Goal: Task Accomplishment & Management: Manage account settings

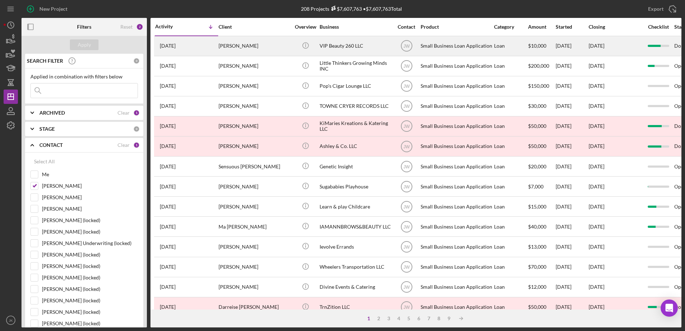
click at [253, 40] on div "Alicia Beechy" at bounding box center [255, 46] width 72 height 19
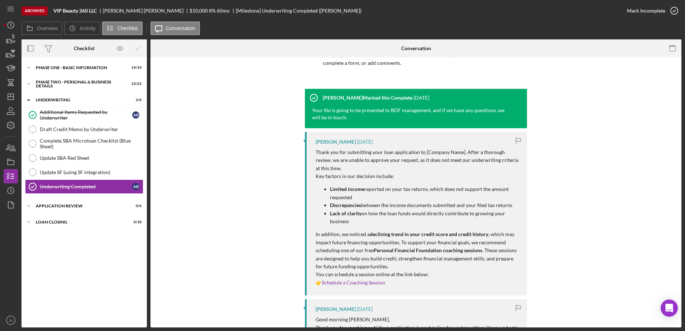
scroll to position [72, 0]
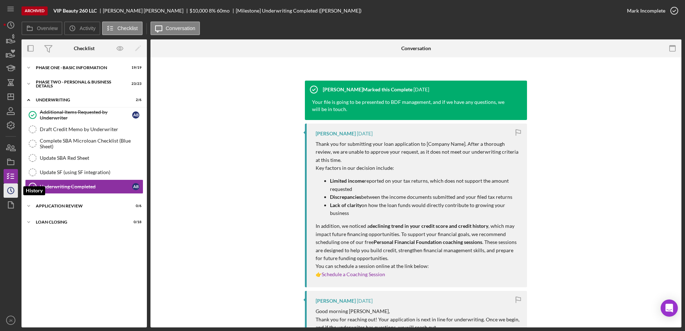
click at [11, 186] on icon "Icon/History" at bounding box center [11, 191] width 18 height 18
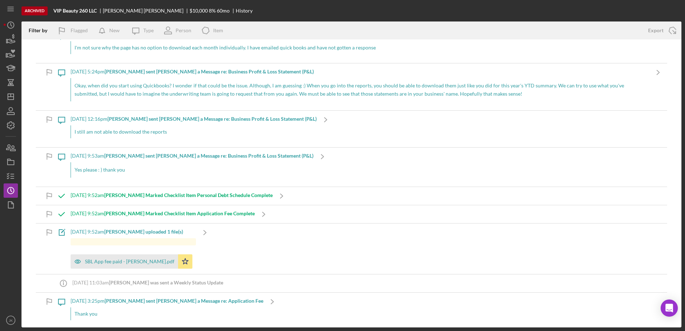
scroll to position [2450, 0]
click at [11, 177] on icon "button" at bounding box center [11, 176] width 18 height 18
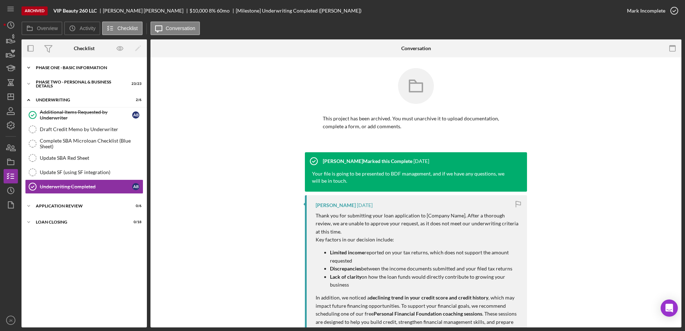
click at [71, 70] on div "Icon/Expander Phase One - Basic Information 19 / 19" at bounding box center [83, 68] width 125 height 14
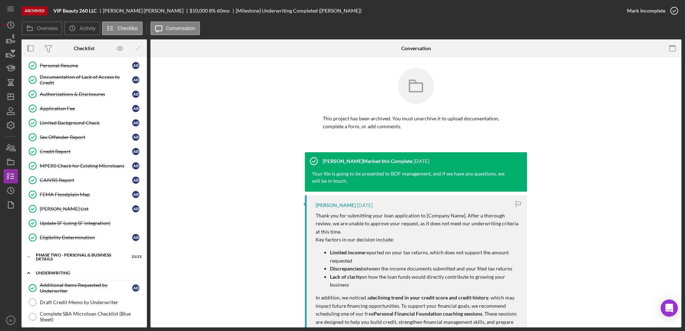
scroll to position [182, 0]
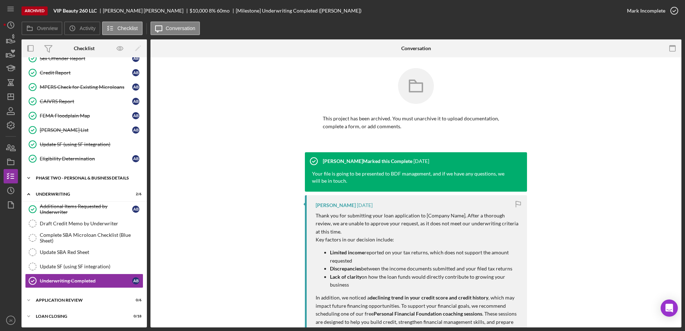
click at [68, 180] on div "PHASE TWO - PERSONAL & BUSINESS DETAILS" at bounding box center [87, 178] width 102 height 4
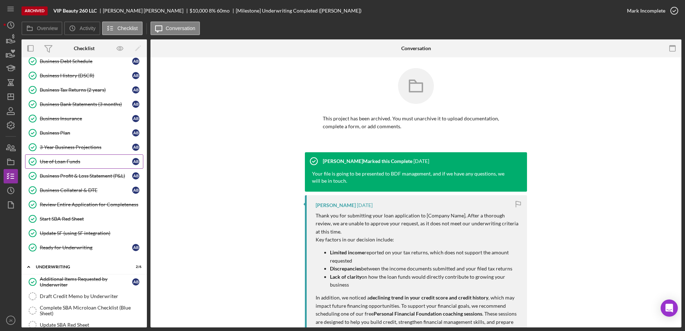
scroll to position [516, 0]
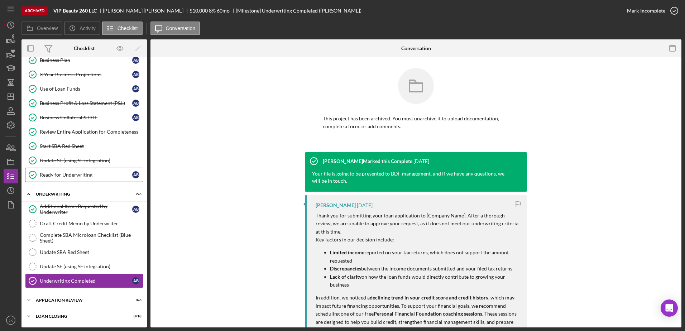
click at [93, 175] on div "Ready for Underwriting" at bounding box center [86, 175] width 92 height 6
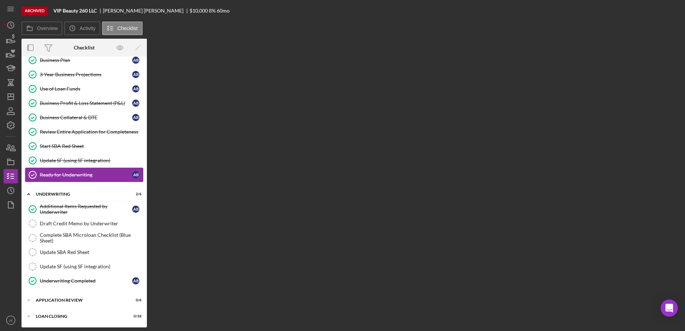
scroll to position [516, 0]
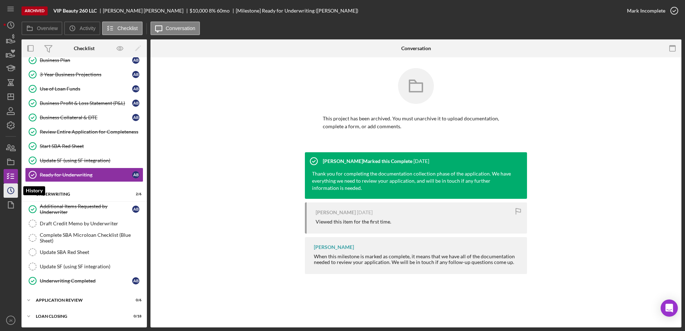
click at [13, 189] on icon "Icon/History" at bounding box center [11, 191] width 18 height 18
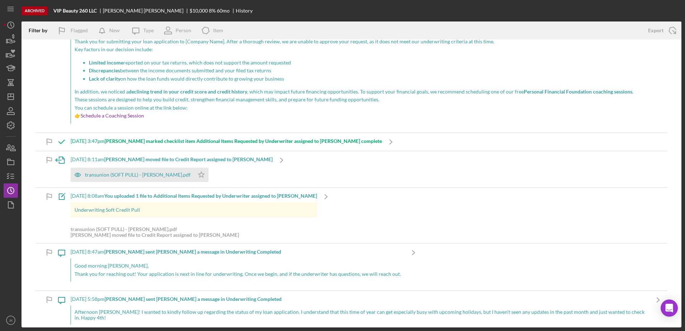
scroll to position [107, 0]
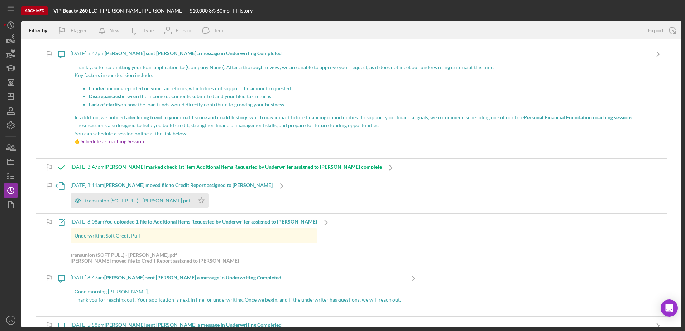
click at [412, 77] on p "Key factors in our decision include:" at bounding box center [360, 75] width 571 height 8
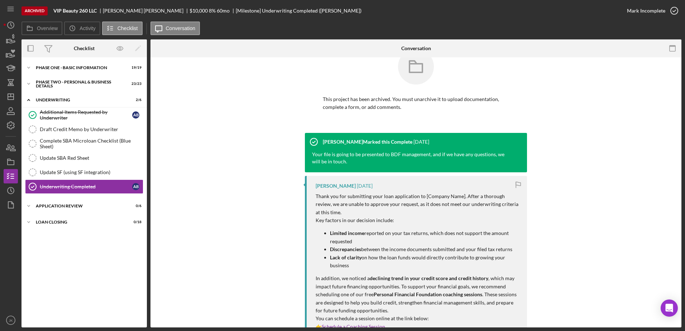
scroll to position [36, 0]
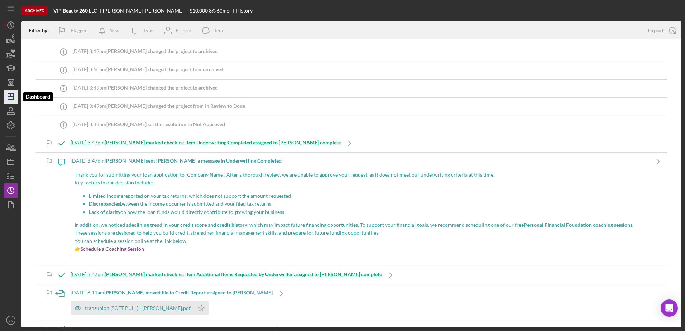
click at [13, 96] on polygon "button" at bounding box center [11, 97] width 6 height 6
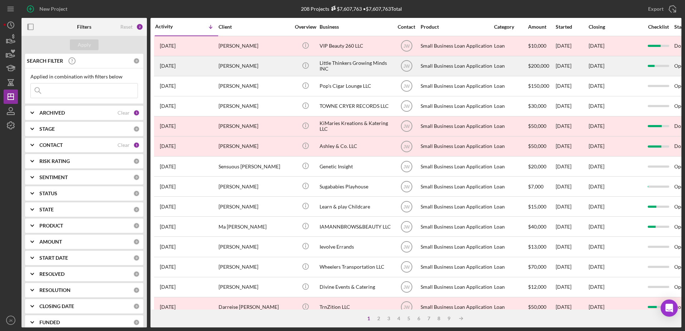
click at [365, 72] on div "Little Thinkers Growing Minds INC" at bounding box center [356, 66] width 72 height 19
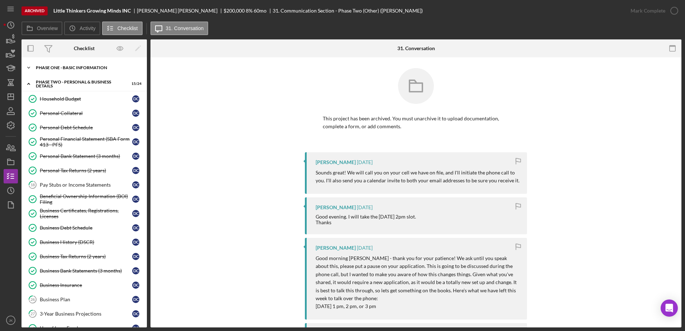
drag, startPoint x: 80, startPoint y: 68, endPoint x: 78, endPoint y: 73, distance: 5.5
click at [80, 68] on div "Phase One - Basic Information" at bounding box center [87, 68] width 102 height 4
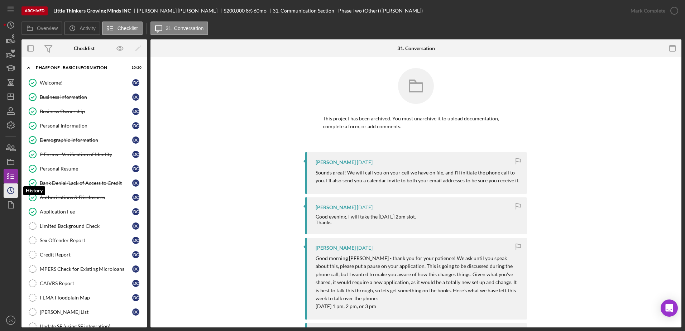
click at [13, 190] on icon "Icon/History" at bounding box center [11, 191] width 18 height 18
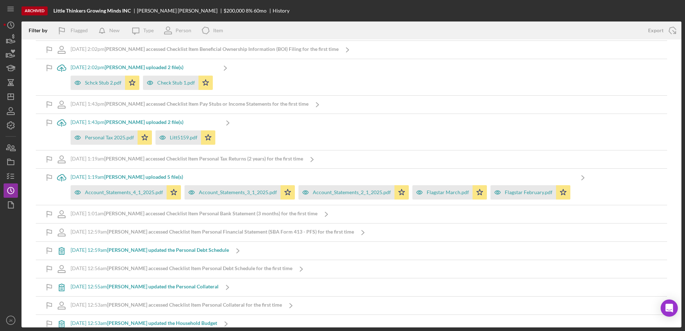
scroll to position [5430, 0]
click at [6, 173] on icon "button" at bounding box center [11, 176] width 18 height 18
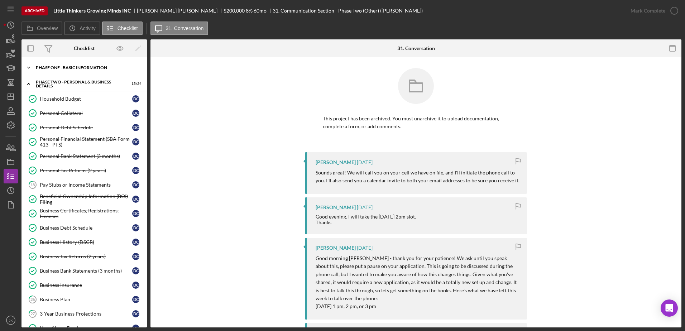
click at [87, 70] on div "Icon/Expander Phase One - Basic Information 10 / 20" at bounding box center [83, 68] width 125 height 14
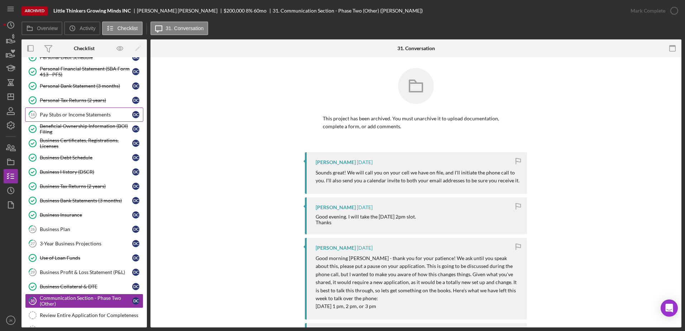
scroll to position [394, 0]
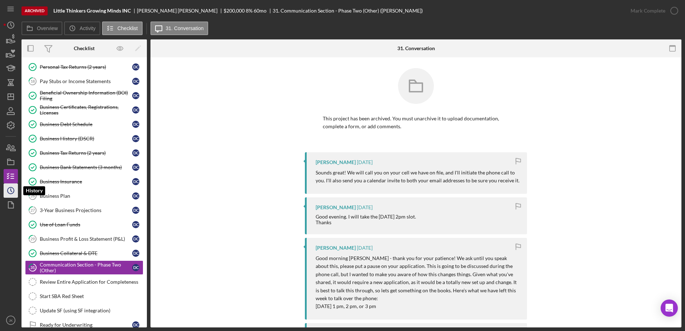
click at [14, 188] on icon "Icon/History" at bounding box center [11, 191] width 18 height 18
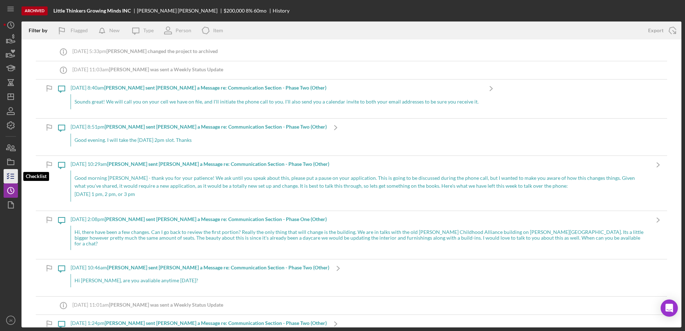
click at [6, 175] on icon "button" at bounding box center [11, 176] width 18 height 18
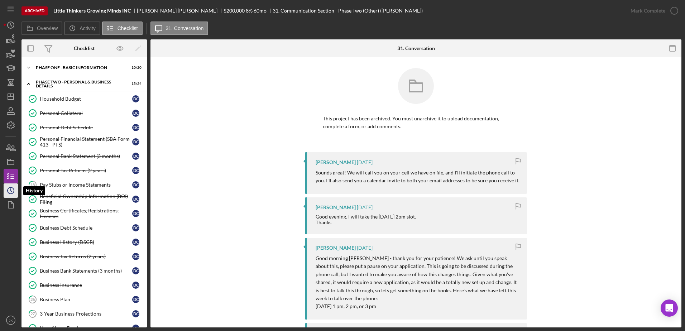
click at [14, 192] on circle "button" at bounding box center [11, 190] width 6 height 6
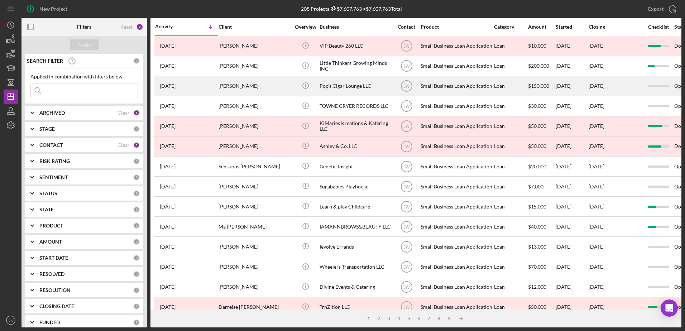
click at [245, 81] on div "[PERSON_NAME]" at bounding box center [255, 86] width 72 height 19
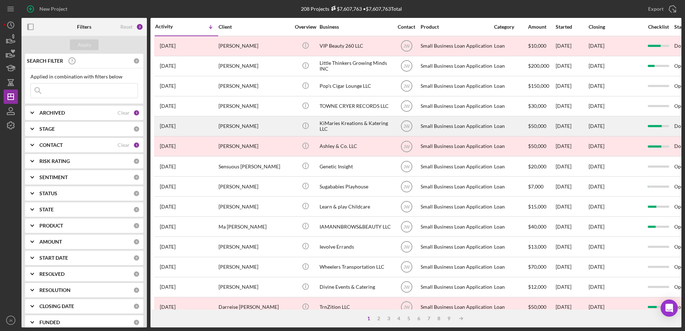
click at [263, 123] on div "Leona Sims" at bounding box center [255, 126] width 72 height 19
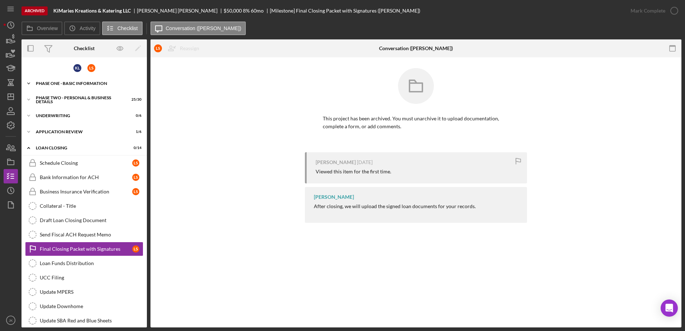
click at [84, 84] on div "Phase One - Basic Information" at bounding box center [87, 83] width 102 height 4
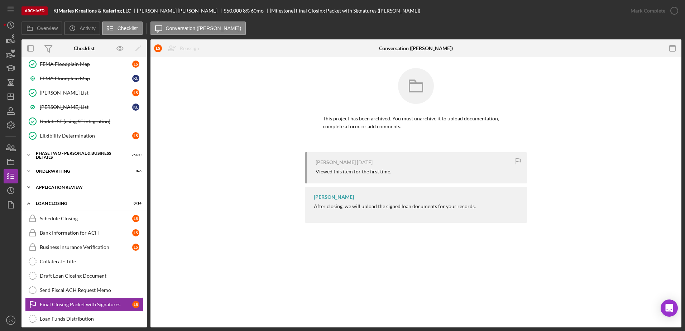
scroll to position [394, 0]
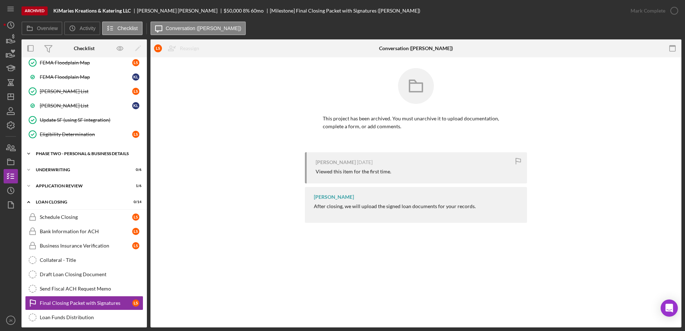
click at [84, 157] on div "Icon/Expander PHASE TWO - PERSONAL & BUSINESS DETAILS 25 / 30" at bounding box center [83, 154] width 125 height 14
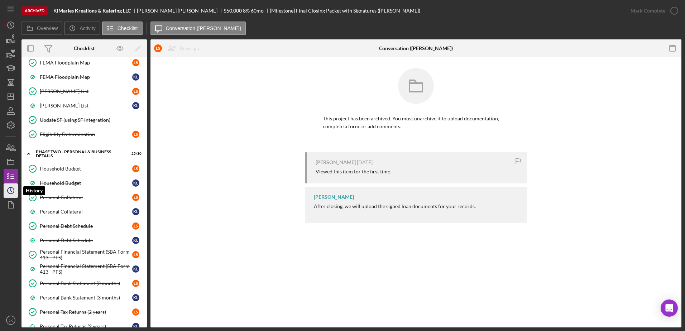
click at [6, 192] on icon "Icon/History" at bounding box center [11, 191] width 18 height 18
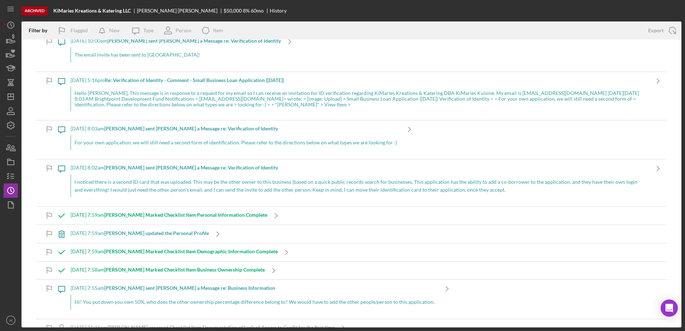
scroll to position [14662, 0]
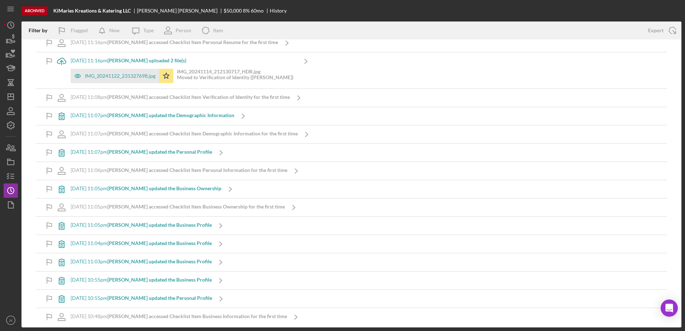
drag, startPoint x: 472, startPoint y: 124, endPoint x: 464, endPoint y: 227, distance: 102.8
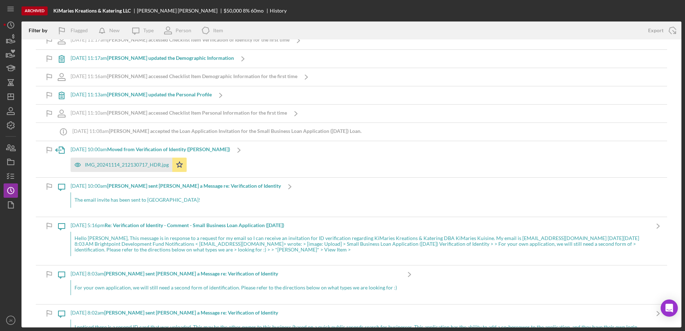
scroll to position [14376, 0]
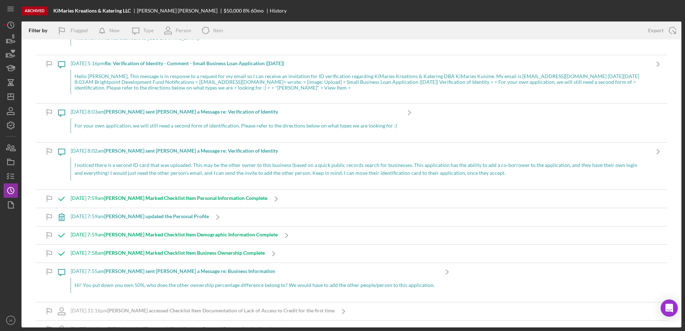
drag, startPoint x: 450, startPoint y: 216, endPoint x: 451, endPoint y: 242, distance: 25.8
drag, startPoint x: 509, startPoint y: 186, endPoint x: 542, endPoint y: 272, distance: 92.2
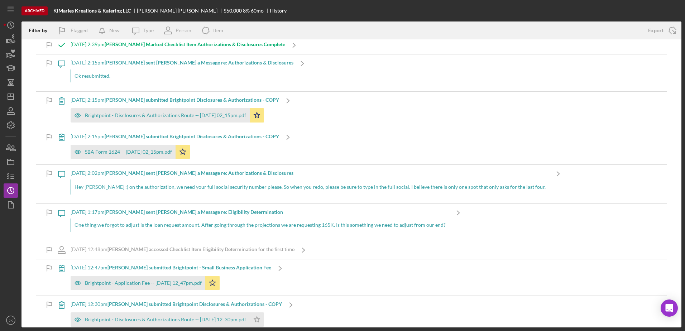
scroll to position [12226, 0]
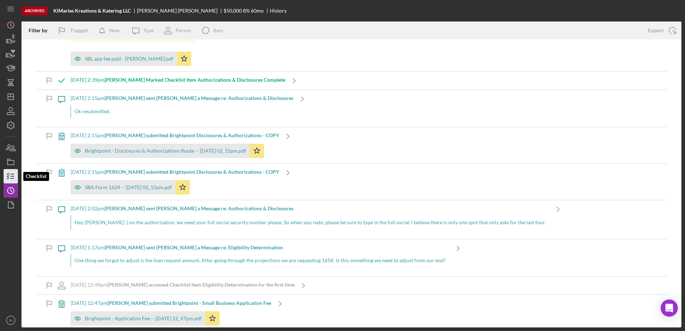
drag, startPoint x: 6, startPoint y: 177, endPoint x: 20, endPoint y: 170, distance: 15.9
click at [6, 177] on icon "button" at bounding box center [11, 176] width 18 height 18
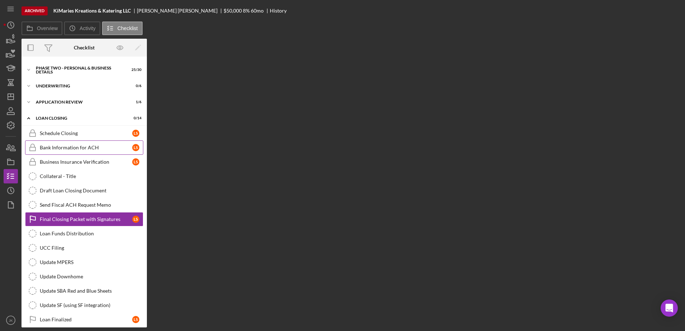
scroll to position [35, 0]
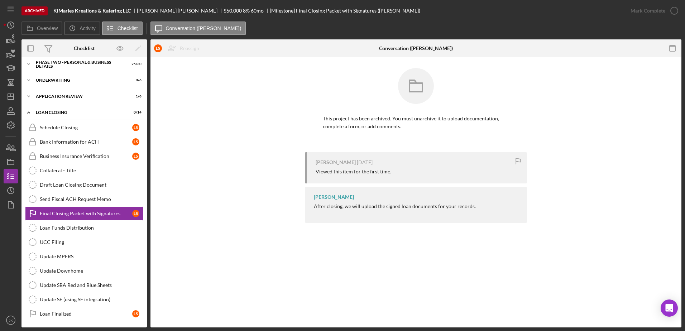
click at [97, 105] on div "K L L S Icon/Expander Phase One - Basic Information 31 / 31 Icon/Expander PHASE…" at bounding box center [83, 174] width 125 height 299
click at [87, 84] on div "Icon/Expander Underwriting 0 / 6" at bounding box center [83, 80] width 125 height 14
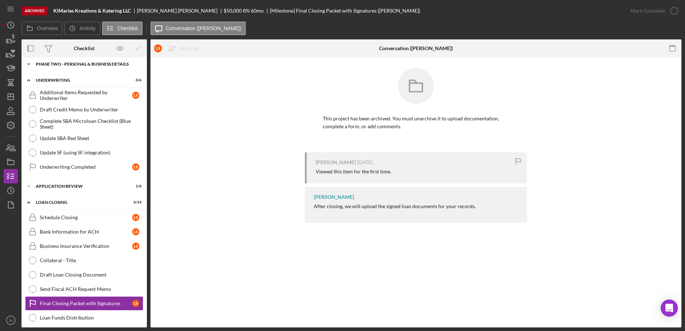
click at [84, 67] on div "Icon/Expander PHASE TWO - PERSONAL & BUSINESS DETAILS 25 / 30" at bounding box center [83, 64] width 125 height 14
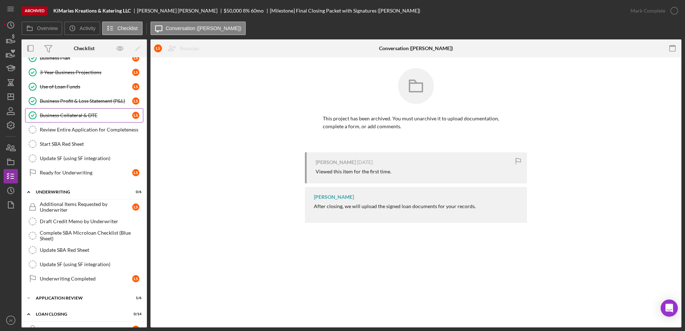
scroll to position [358, 0]
click at [106, 293] on div "Icon/Expander Application Review 1 / 6" at bounding box center [83, 298] width 125 height 14
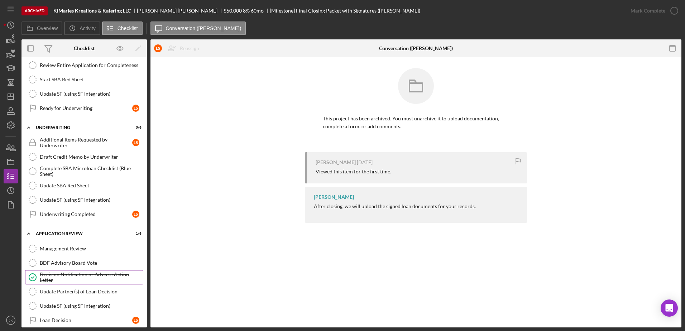
scroll to position [430, 0]
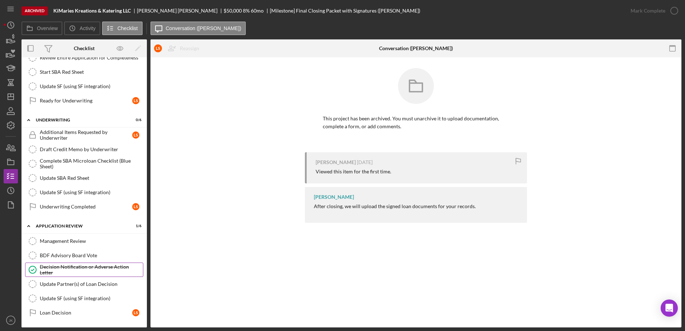
click at [98, 273] on div "Decision Notification or Adverse Action Letter" at bounding box center [91, 269] width 103 height 11
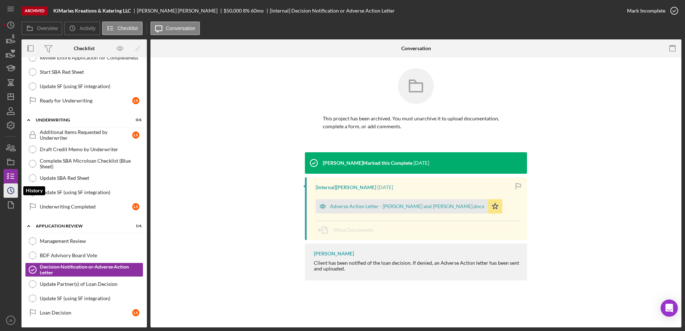
click at [12, 186] on icon "Icon/History" at bounding box center [11, 191] width 18 height 18
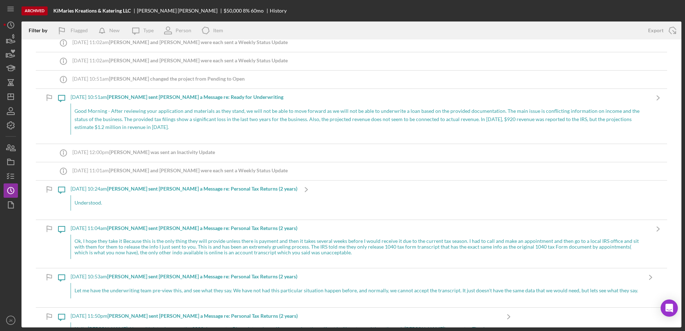
scroll to position [215, 0]
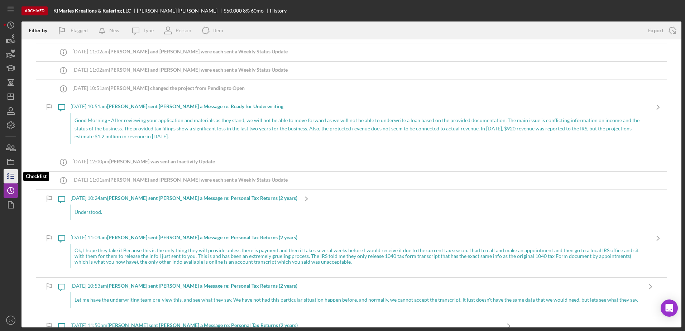
click at [11, 174] on line "button" at bounding box center [12, 174] width 3 height 0
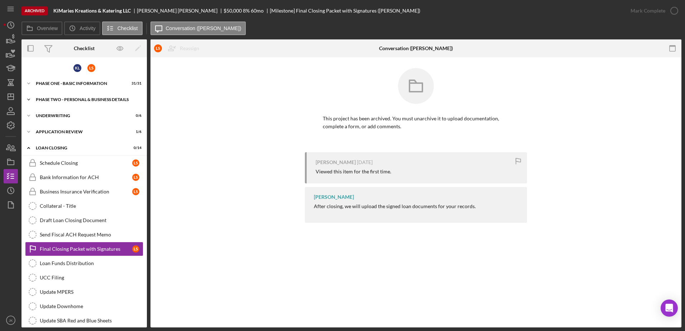
click at [110, 95] on div "Icon/Expander PHASE TWO - PERSONAL & BUSINESS DETAILS 25 / 30" at bounding box center [83, 99] width 125 height 14
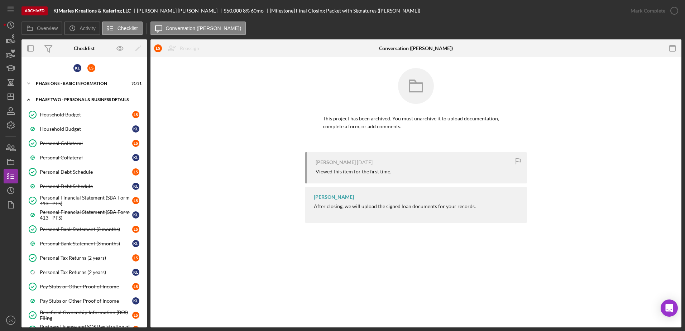
click at [98, 101] on div "PHASE TWO - PERSONAL & BUSINESS DETAILS" at bounding box center [87, 99] width 102 height 4
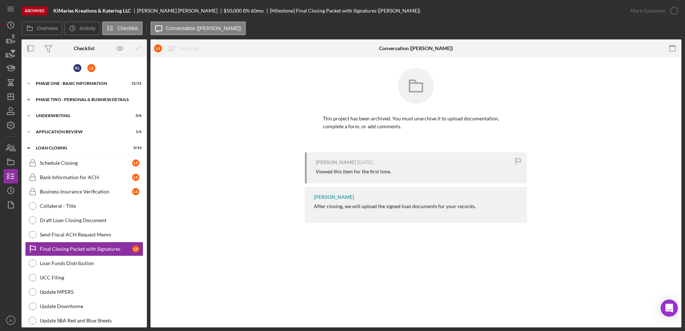
click at [76, 97] on div "Icon/Expander PHASE TWO - PERSONAL & BUSINESS DETAILS 25 / 30" at bounding box center [83, 99] width 125 height 14
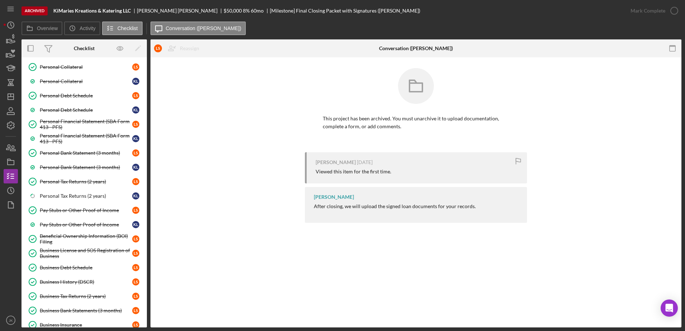
scroll to position [72, 0]
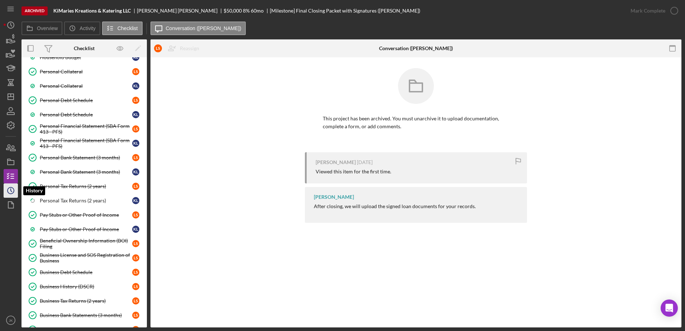
click at [11, 187] on icon "Icon/History" at bounding box center [11, 191] width 18 height 18
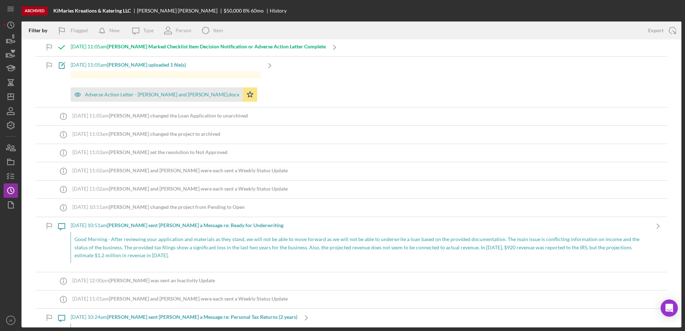
scroll to position [107, 0]
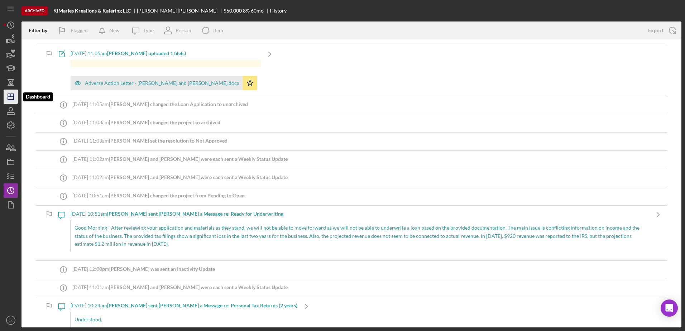
click at [13, 94] on polygon "button" at bounding box center [11, 97] width 6 height 6
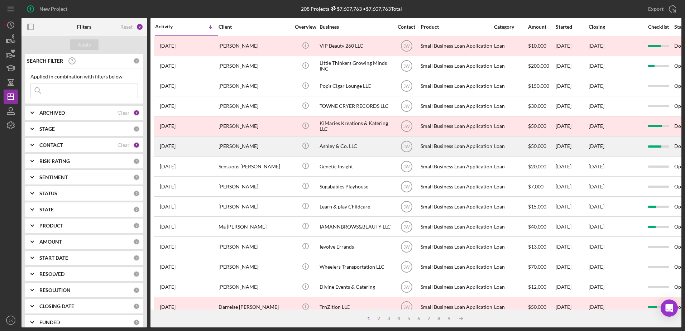
click at [263, 144] on div "Ashley Moore" at bounding box center [255, 146] width 72 height 19
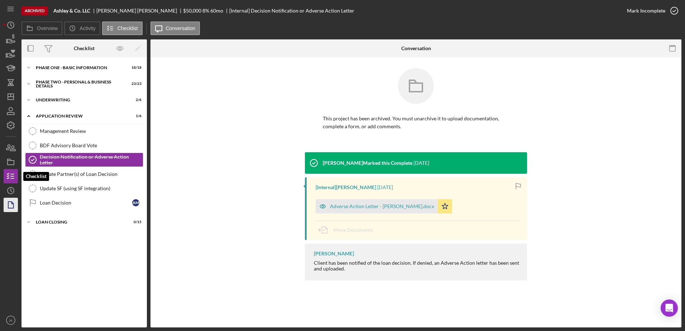
click at [5, 199] on icon "button" at bounding box center [11, 205] width 18 height 18
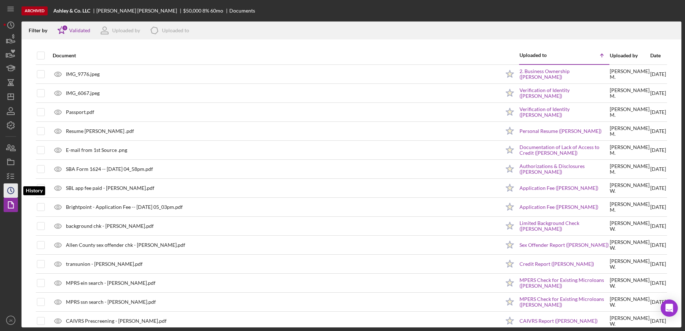
click at [9, 190] on icon "Icon/History" at bounding box center [11, 191] width 18 height 18
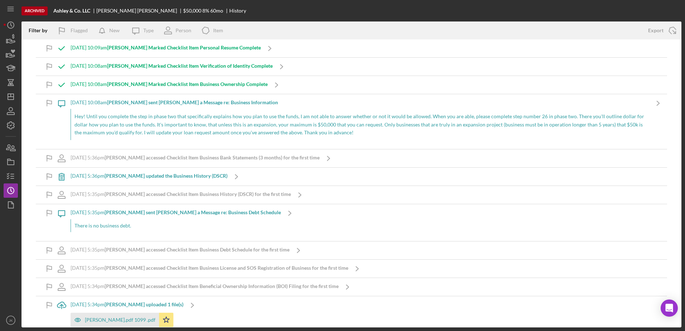
scroll to position [7662, 0]
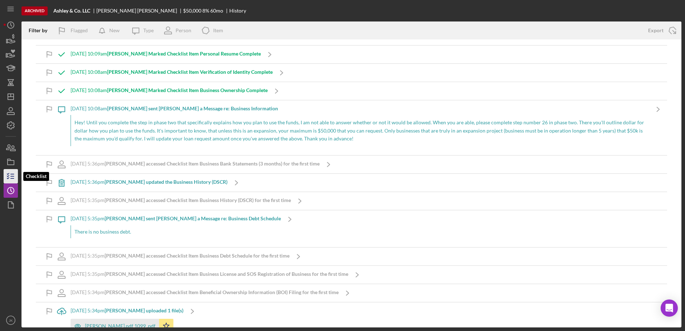
click at [17, 176] on icon "button" at bounding box center [11, 176] width 18 height 18
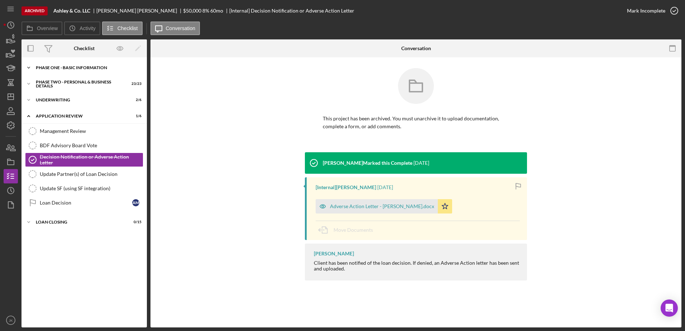
click at [85, 73] on div "Icon/Expander Phase One - Basic Information 18 / 18" at bounding box center [83, 68] width 125 height 14
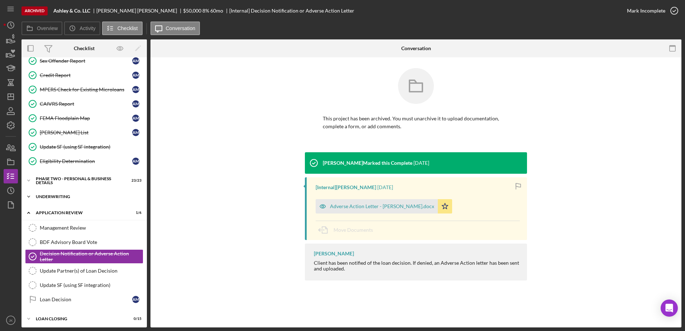
scroll to position [168, 0]
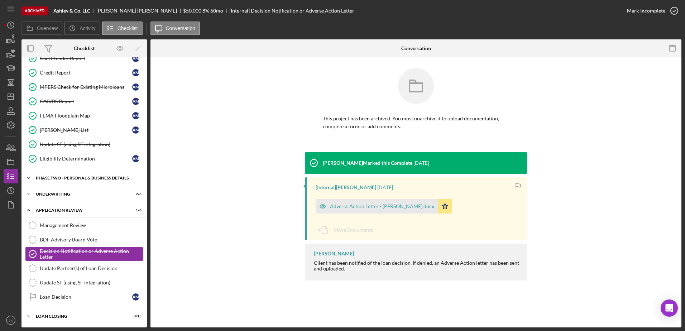
click at [81, 181] on div "Icon/Expander PHASE TWO - PERSONAL & BUSINESS DETAILS 23 / 23" at bounding box center [83, 178] width 125 height 14
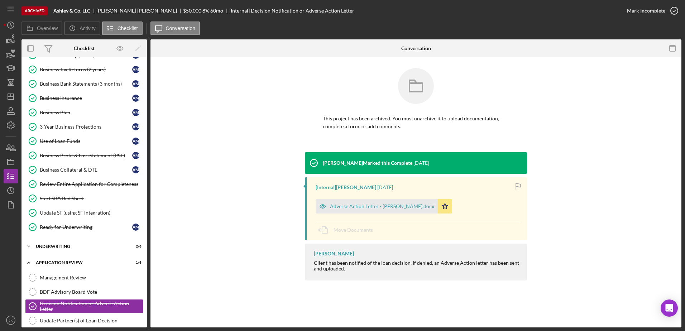
scroll to position [501, 0]
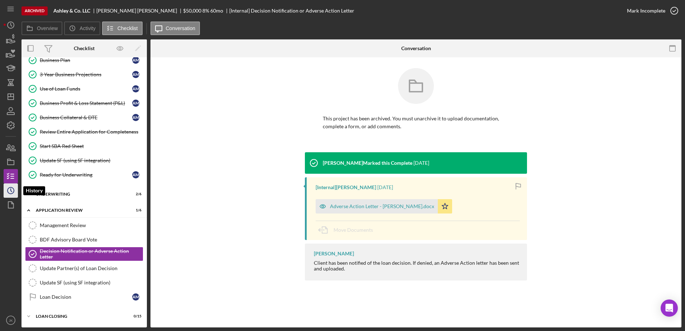
click at [9, 189] on icon "Icon/History" at bounding box center [11, 191] width 18 height 18
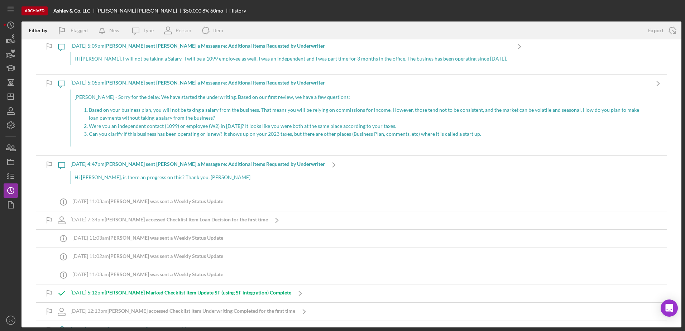
scroll to position [967, 0]
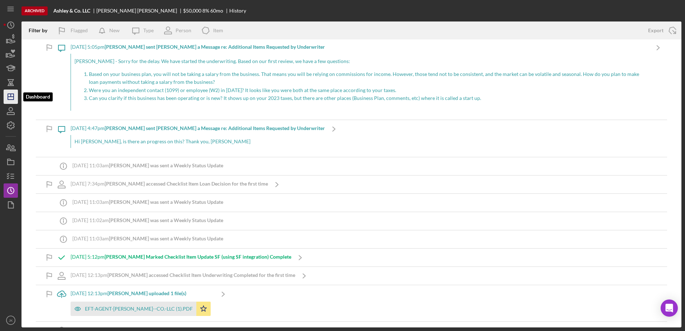
click at [11, 97] on line "button" at bounding box center [11, 95] width 0 height 3
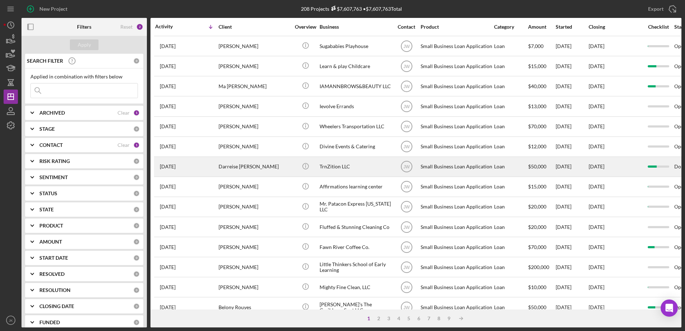
scroll to position [143, 0]
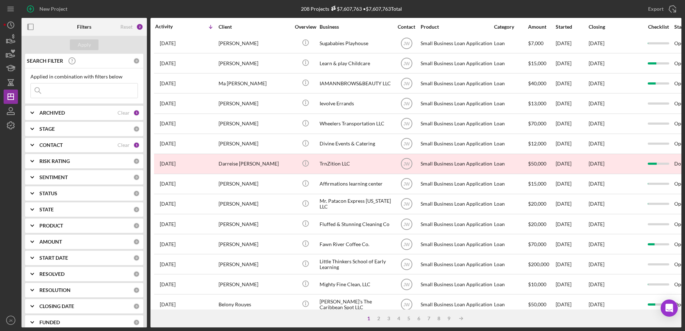
click at [56, 151] on div "CONTACT Clear 1" at bounding box center [89, 145] width 100 height 14
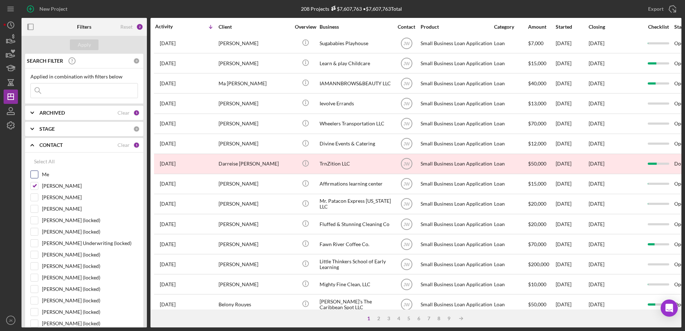
click at [48, 175] on label "Me" at bounding box center [90, 174] width 96 height 7
click at [38, 175] on input "Me" at bounding box center [34, 174] width 7 height 7
checkbox input "true"
drag, startPoint x: 51, startPoint y: 185, endPoint x: 57, endPoint y: 166, distance: 20.4
click at [51, 185] on label "[PERSON_NAME]" at bounding box center [90, 185] width 96 height 7
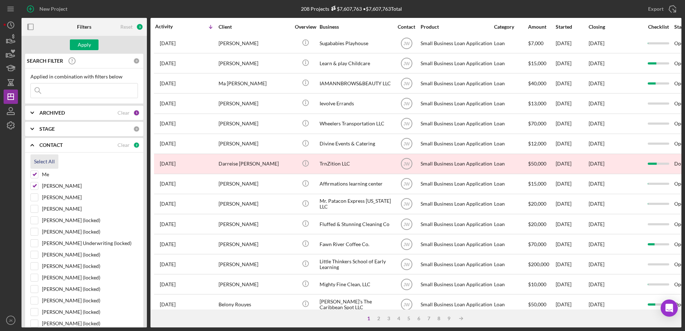
click at [38, 185] on input "[PERSON_NAME]" at bounding box center [34, 185] width 7 height 7
checkbox input "false"
click at [58, 148] on b "CONTACT" at bounding box center [50, 145] width 23 height 6
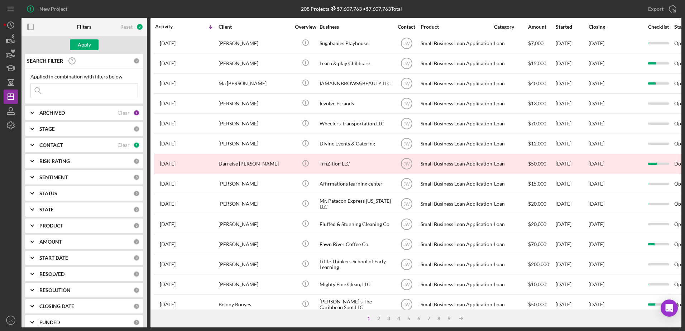
click at [67, 118] on div "ARCHIVED Clear 1" at bounding box center [89, 113] width 100 height 14
click at [68, 114] on div "ARCHIVED" at bounding box center [78, 113] width 78 height 6
click at [88, 39] on div "Apply" at bounding box center [83, 45] width 125 height 18
click at [87, 41] on div "Apply" at bounding box center [84, 44] width 13 height 11
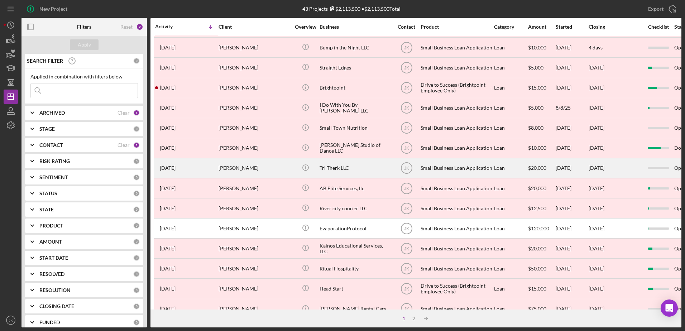
scroll to position [238, 0]
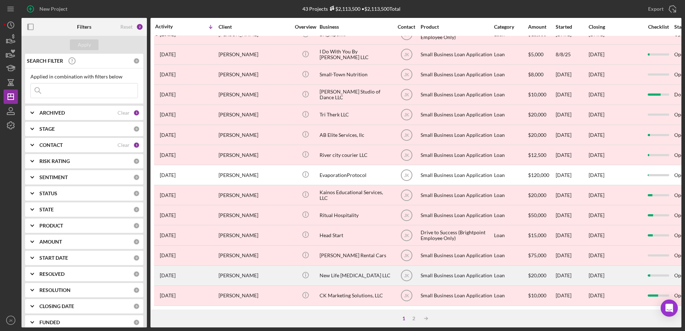
click at [242, 275] on div "[PERSON_NAME]" at bounding box center [255, 275] width 72 height 19
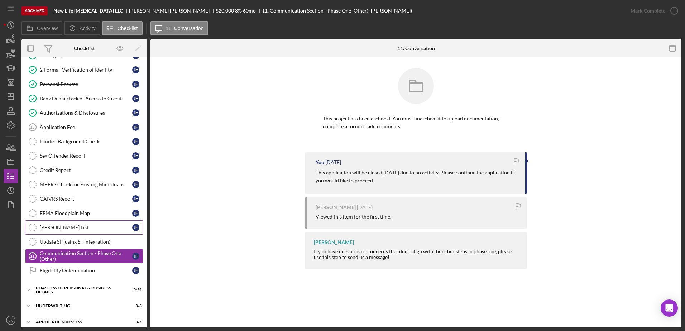
scroll to position [106, 0]
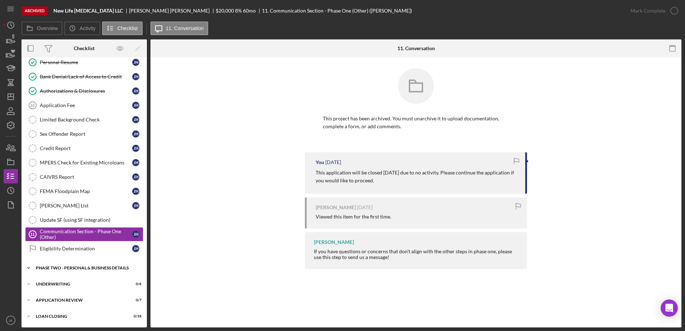
click at [92, 271] on div "Icon/Expander PHASE TWO - PERSONAL & BUSINESS DETAILS 0 / 24" at bounding box center [83, 268] width 125 height 14
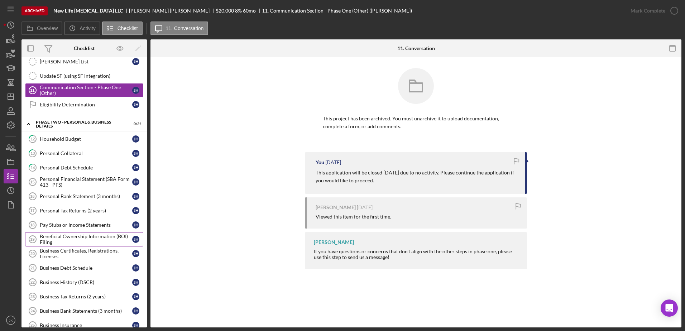
scroll to position [250, 0]
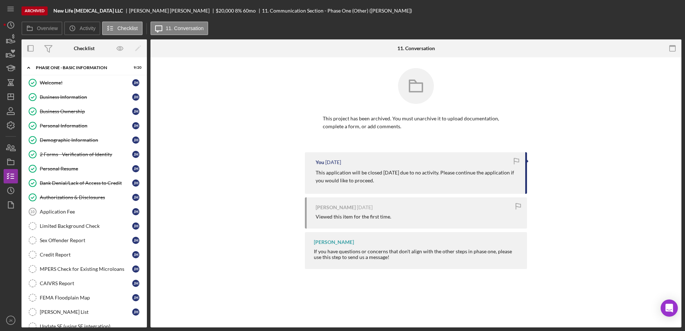
scroll to position [106, 0]
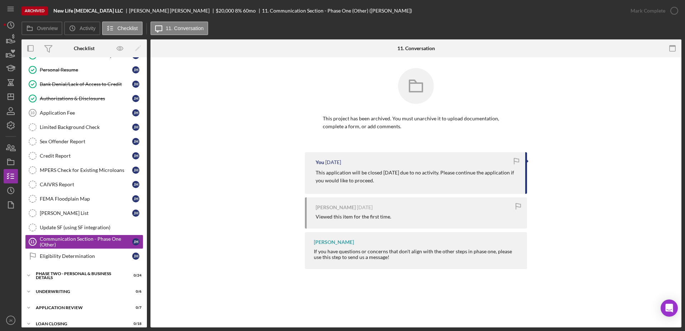
scroll to position [106, 0]
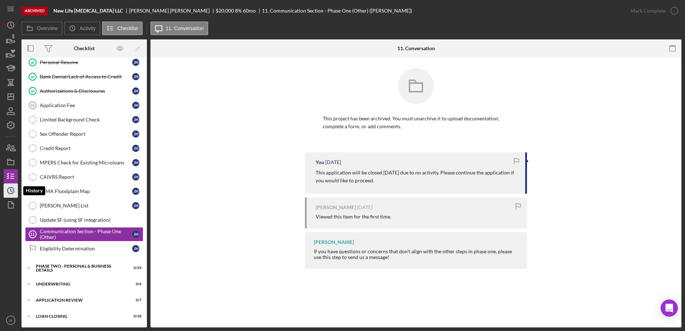
click at [11, 188] on icon "Icon/History" at bounding box center [11, 191] width 18 height 18
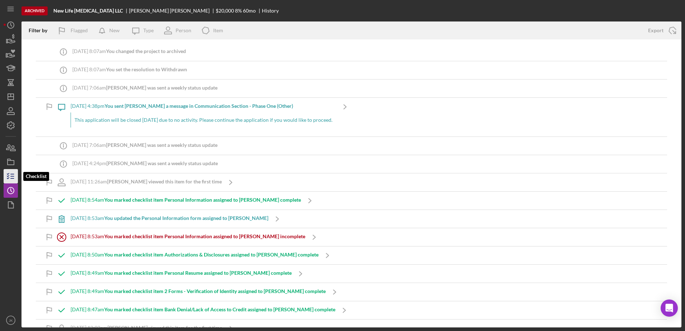
click at [11, 176] on line "button" at bounding box center [12, 176] width 3 height 0
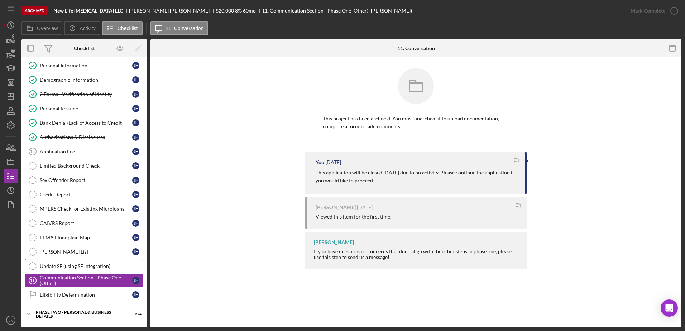
scroll to position [106, 0]
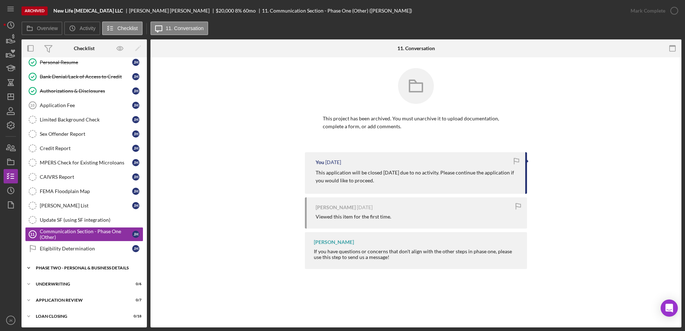
click at [96, 266] on div "PHASE TWO - PERSONAL & BUSINESS DETAILS" at bounding box center [87, 268] width 102 height 4
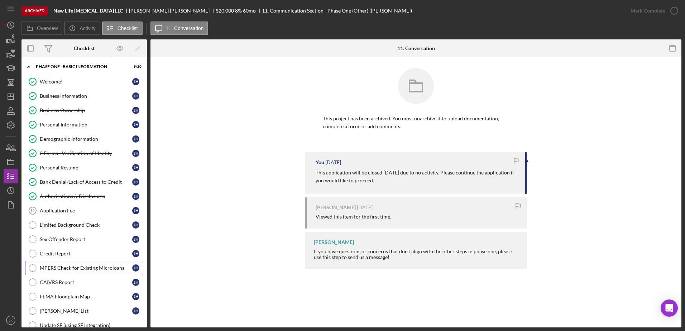
scroll to position [0, 0]
click at [12, 193] on icon "Icon/History" at bounding box center [11, 191] width 18 height 18
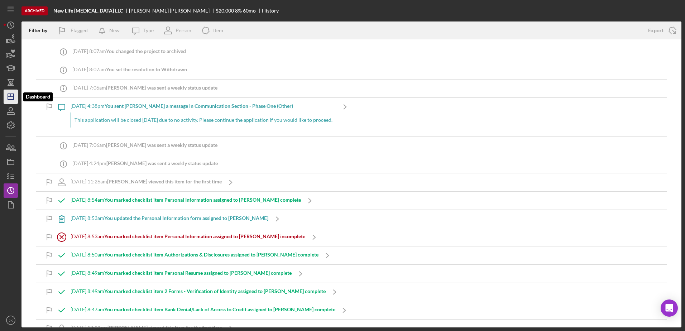
click at [12, 95] on icon "Icon/Dashboard" at bounding box center [11, 97] width 18 height 18
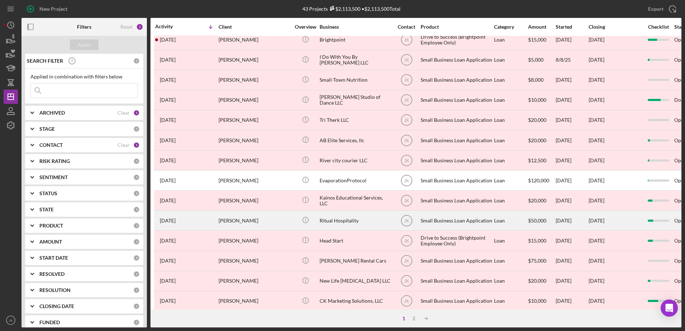
scroll to position [238, 0]
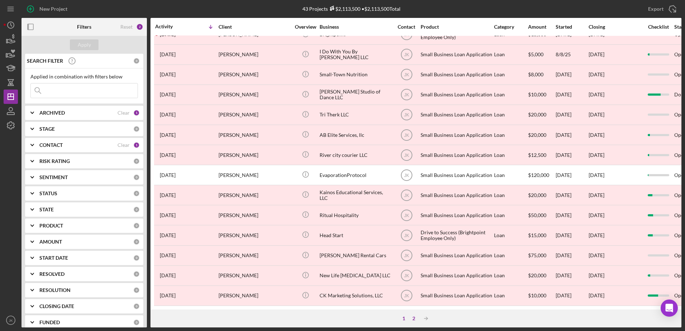
click at [411, 319] on div "2" at bounding box center [414, 319] width 10 height 6
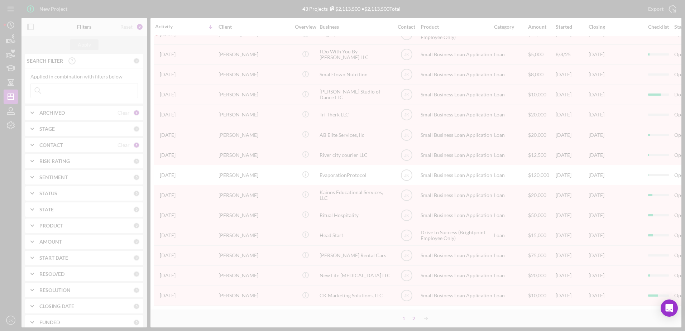
scroll to position [97, 0]
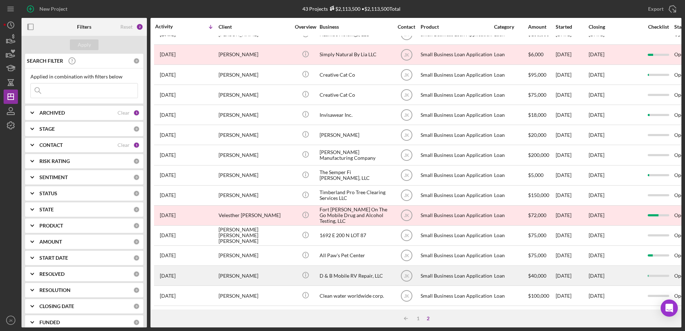
click at [234, 267] on div "Daniel Newman" at bounding box center [255, 275] width 72 height 19
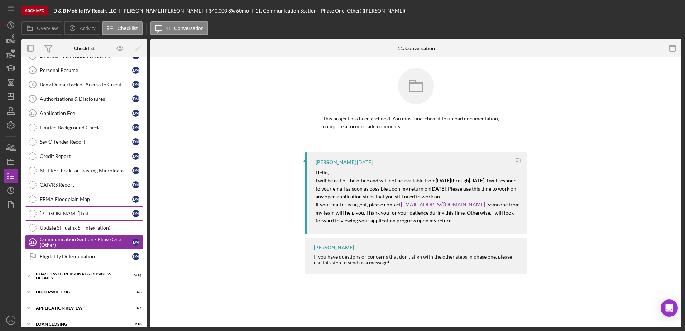
scroll to position [106, 0]
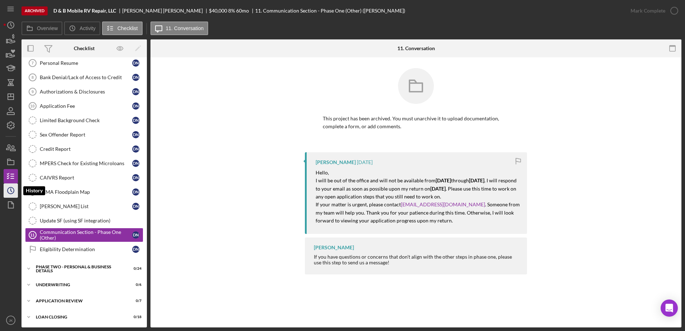
click at [7, 192] on icon "Icon/History" at bounding box center [11, 191] width 18 height 18
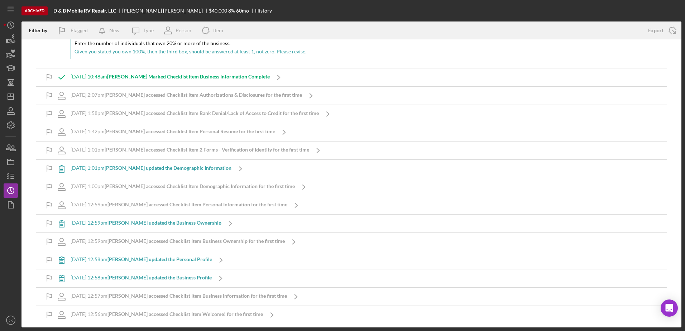
scroll to position [278, 0]
click at [117, 10] on div "D & B Mobile RV Repair, LLC" at bounding box center [87, 11] width 69 height 6
drag, startPoint x: 116, startPoint y: 10, endPoint x: 51, endPoint y: 12, distance: 64.9
click at [51, 12] on div "Archived D & B Mobile RV Repair, LLC Daniel Newman $40,000 $40,000 8 % 60 mo Hi…" at bounding box center [351, 10] width 660 height 21
copy b "D & B Mobile RV Repair, LLC"
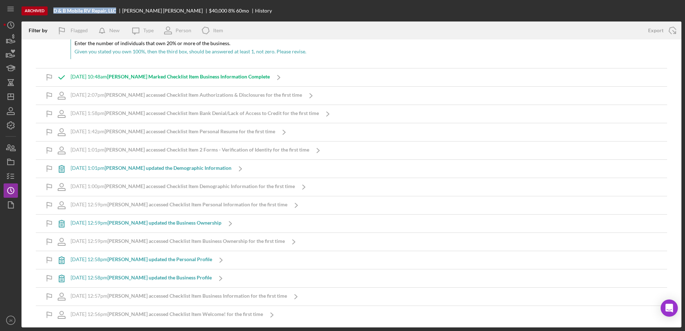
click at [249, 14] on div "Archived D & B Mobile RV Repair, LLC Daniel Newman $40,000 $40,000 8 % 60 mo Hi…" at bounding box center [351, 10] width 660 height 21
click at [5, 174] on icon "button" at bounding box center [11, 176] width 18 height 18
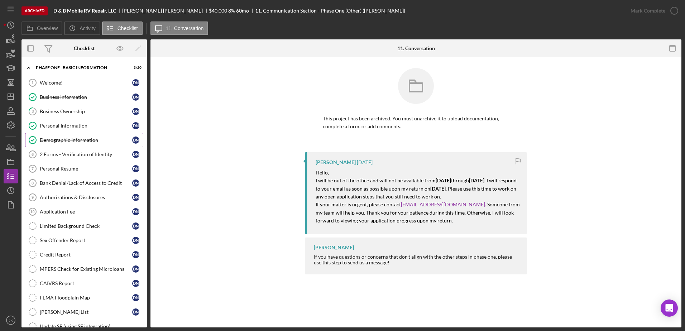
scroll to position [106, 0]
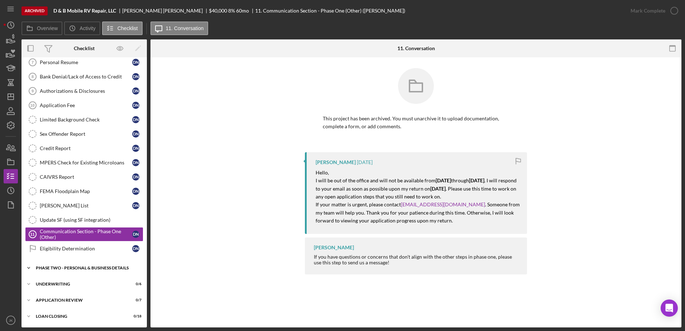
click at [108, 272] on div "Icon/Expander PHASE TWO - PERSONAL & BUSINESS DETAILS 0 / 24" at bounding box center [83, 268] width 125 height 14
click at [104, 271] on div "Icon/Expander PHASE TWO - PERSONAL & BUSINESS DETAILS 0 / 24" at bounding box center [83, 268] width 125 height 15
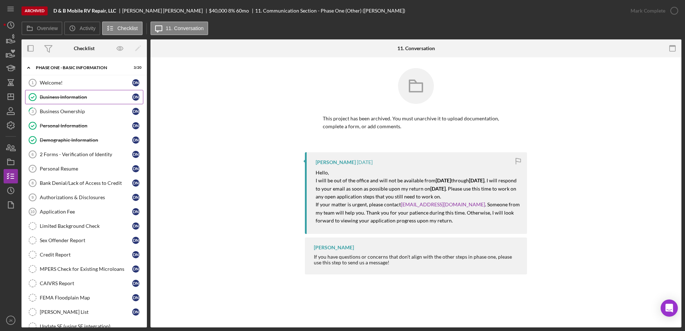
click at [56, 104] on link "Business Information Business Information D N" at bounding box center [84, 97] width 118 height 14
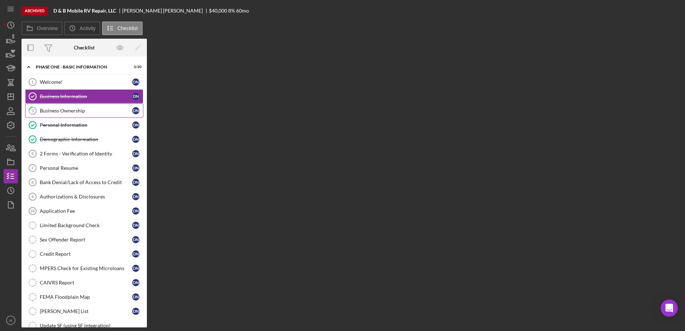
click at [56, 106] on link "3 Business Ownership D N" at bounding box center [84, 111] width 118 height 14
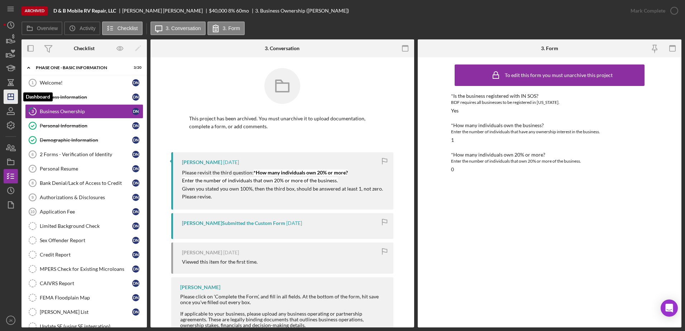
click at [11, 91] on icon "Icon/Dashboard" at bounding box center [11, 97] width 18 height 18
click at [9, 188] on circle "button" at bounding box center [11, 190] width 6 height 6
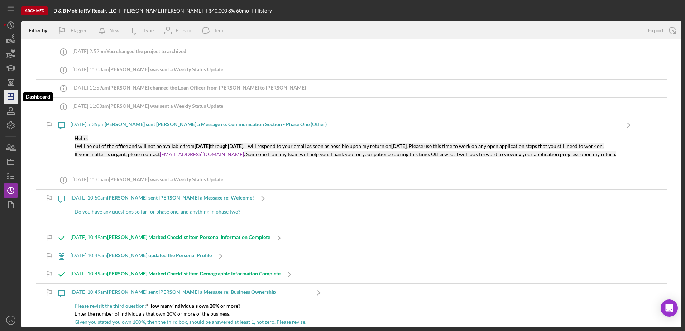
click at [11, 96] on line "button" at bounding box center [11, 95] width 0 height 3
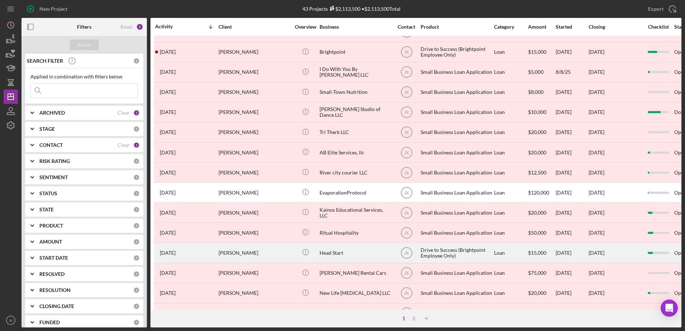
scroll to position [238, 0]
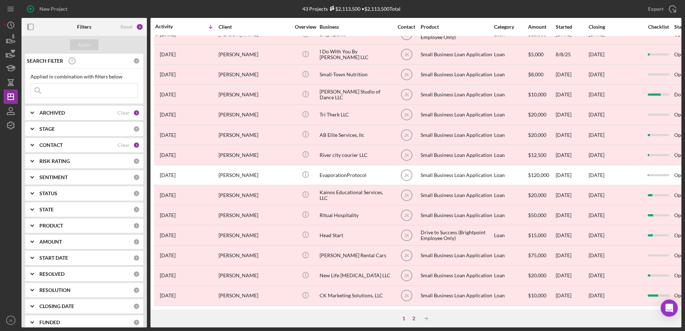
click at [412, 320] on div "2" at bounding box center [414, 319] width 10 height 6
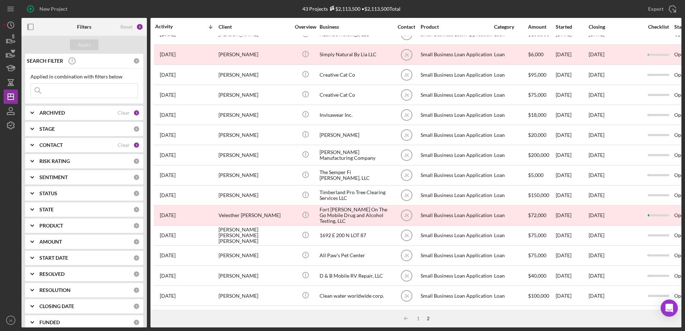
scroll to position [97, 0]
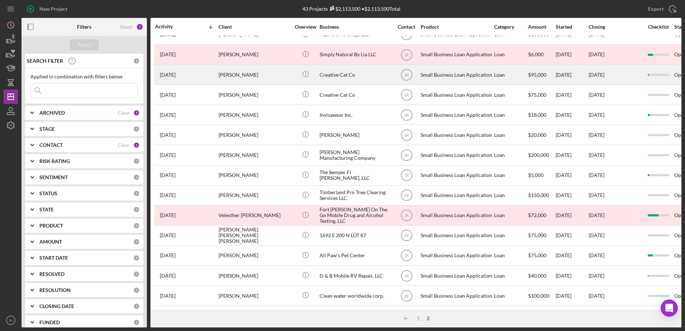
click at [283, 70] on div "Dustin Keeslar" at bounding box center [255, 74] width 72 height 19
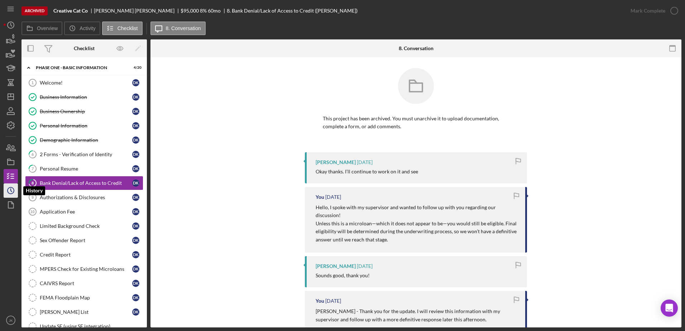
click at [14, 183] on icon "Icon/History" at bounding box center [11, 191] width 18 height 18
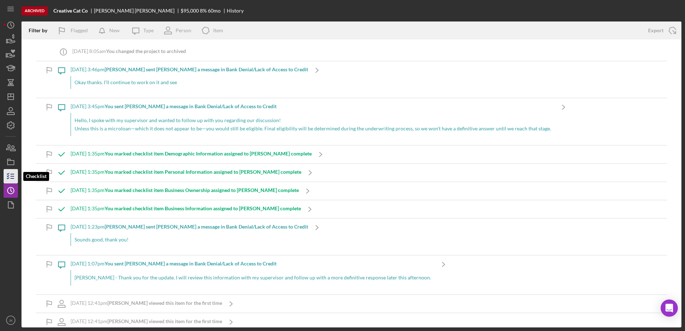
click at [17, 174] on icon "button" at bounding box center [11, 176] width 18 height 18
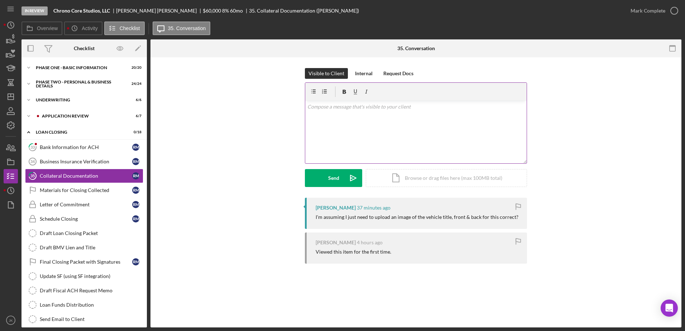
click at [334, 145] on div "v Color teal Color pink Remove color Add row above Add row below Add column bef…" at bounding box center [415, 132] width 221 height 63
drag, startPoint x: 346, startPoint y: 182, endPoint x: 270, endPoint y: 157, distance: 80.0
click at [346, 182] on icon "Icon/icon-invite-send" at bounding box center [353, 178] width 18 height 18
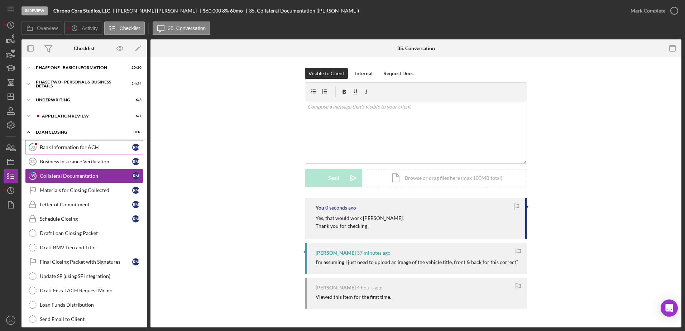
click at [59, 144] on link "33 Bank Information for ACH R M" at bounding box center [84, 147] width 118 height 14
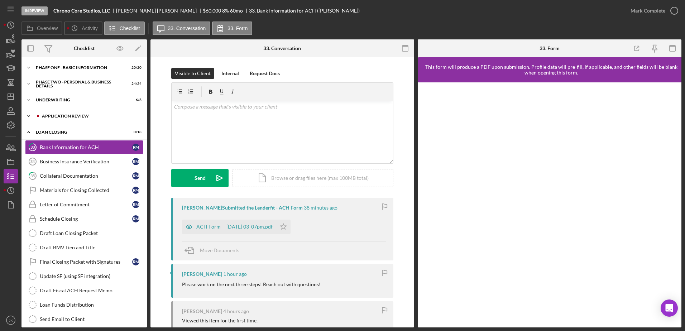
click at [74, 113] on div "Icon/Expander Application Review 6 / 7" at bounding box center [83, 116] width 125 height 14
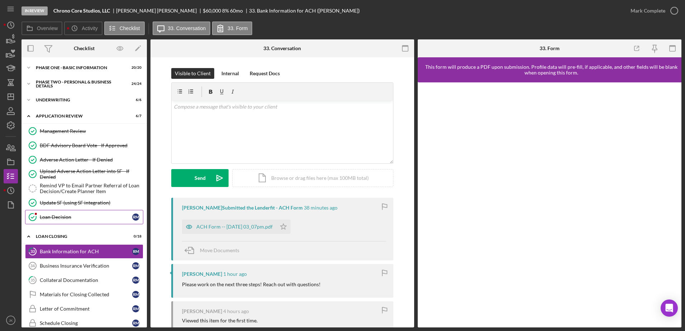
click at [69, 217] on div "Loan Decision" at bounding box center [86, 217] width 92 height 6
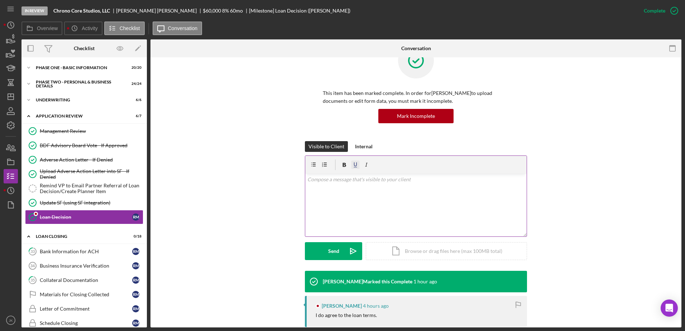
scroll to position [36, 0]
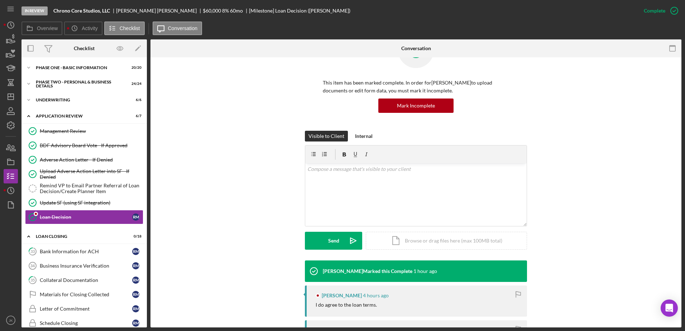
drag, startPoint x: 355, startPoint y: 192, endPoint x: 275, endPoint y: 177, distance: 81.9
click at [275, 177] on div "Visible to Client Internal v Color teal Color pink Remove color Add row above A…" at bounding box center [416, 196] width 510 height 130
click at [66, 255] on link "33 Bank Information for ACH R M" at bounding box center [84, 251] width 118 height 14
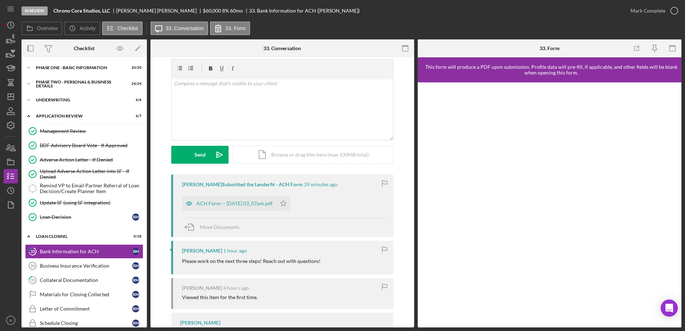
scroll to position [36, 0]
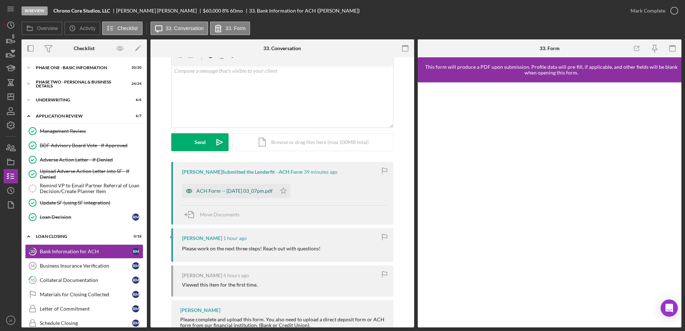
click at [247, 193] on div "ACH Form -- [DATE] 03_07pm.pdf" at bounding box center [234, 191] width 76 height 6
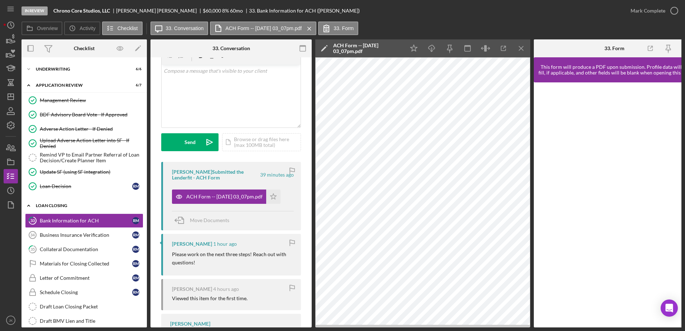
scroll to position [72, 0]
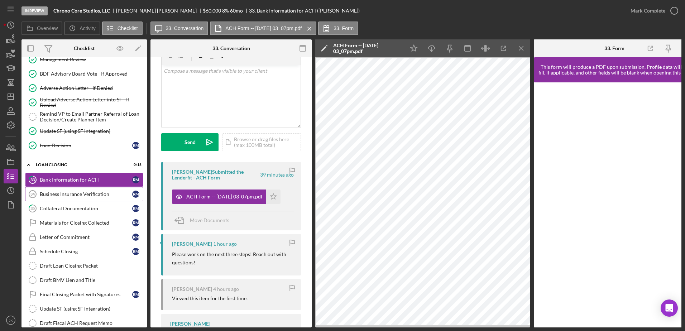
click at [78, 200] on link "Business Insurance Verification 34 Business Insurance Verification R M" at bounding box center [84, 194] width 118 height 14
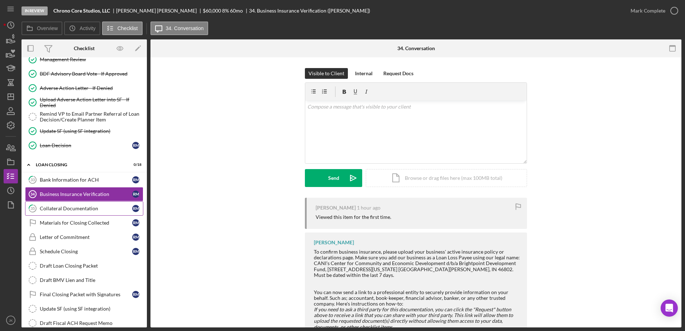
click at [81, 203] on link "35 Collateral Documentation R M" at bounding box center [84, 208] width 118 height 14
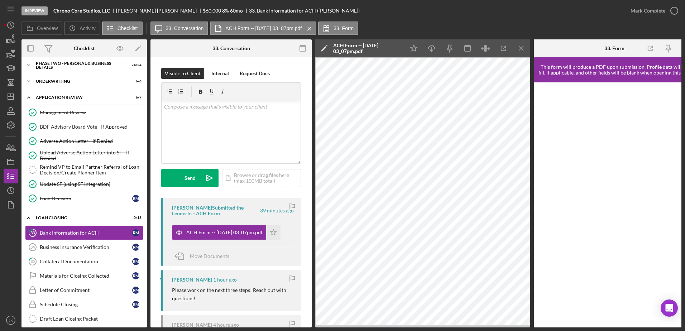
scroll to position [5, 0]
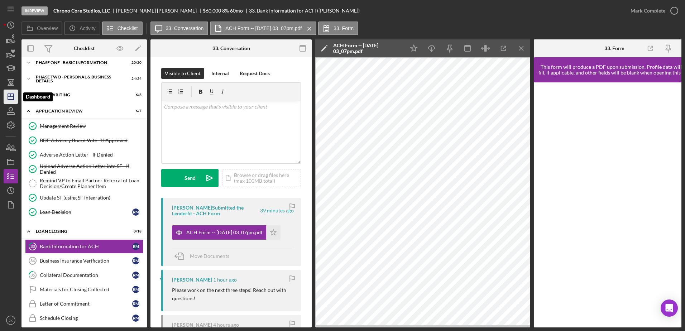
click at [13, 96] on icon "Icon/Dashboard" at bounding box center [11, 97] width 18 height 18
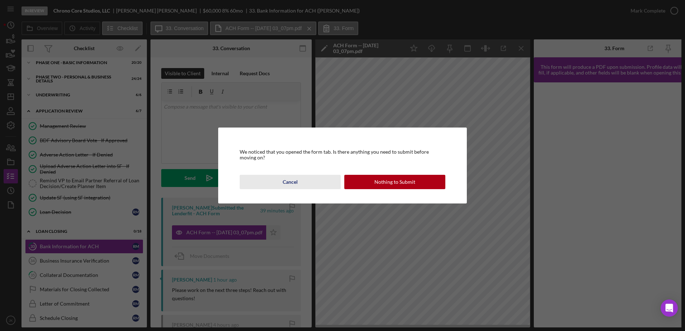
click at [291, 179] on div "Cancel" at bounding box center [290, 182] width 15 height 14
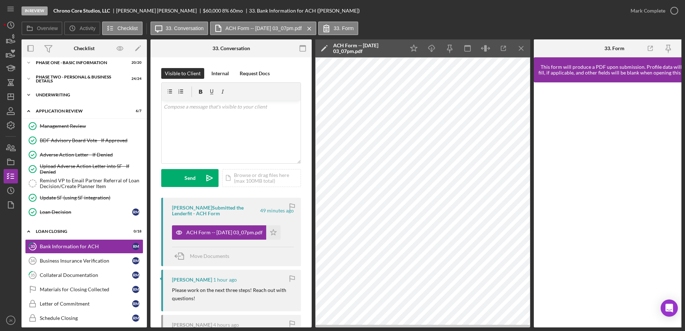
click at [72, 100] on div "Icon/Expander Underwriting 6 / 6" at bounding box center [83, 95] width 125 height 14
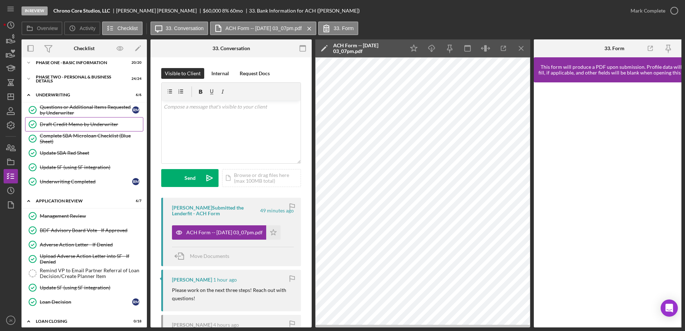
click at [81, 125] on div "Draft Credit Memo by Underwriter" at bounding box center [91, 124] width 103 height 6
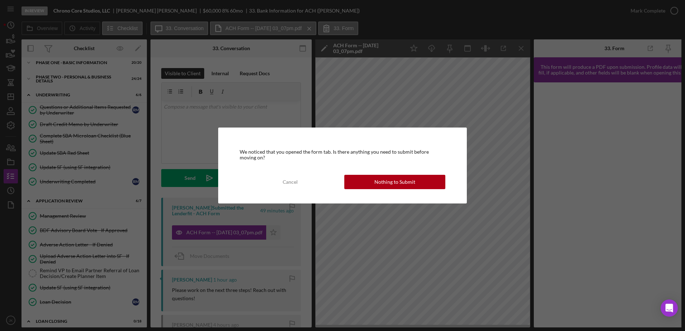
click at [360, 182] on button "Nothing to Submit" at bounding box center [394, 182] width 101 height 14
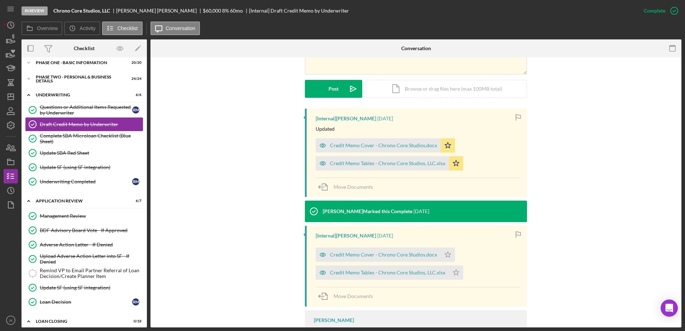
scroll to position [179, 0]
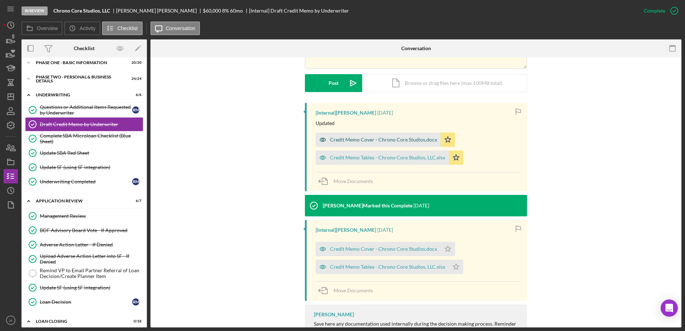
click at [354, 138] on div "Credit Memo Cover - Chrono Core Studios.docx" at bounding box center [383, 140] width 107 height 6
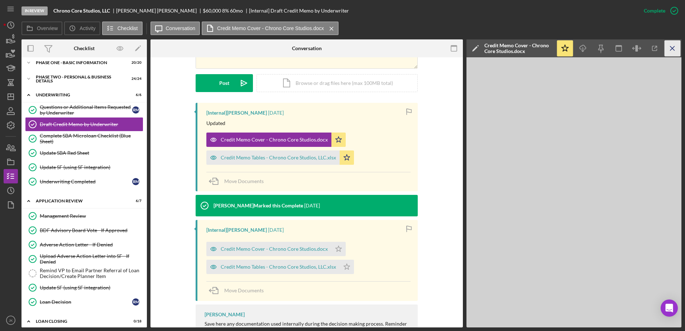
click at [672, 48] on icon "Icon/Menu Close" at bounding box center [673, 48] width 16 height 16
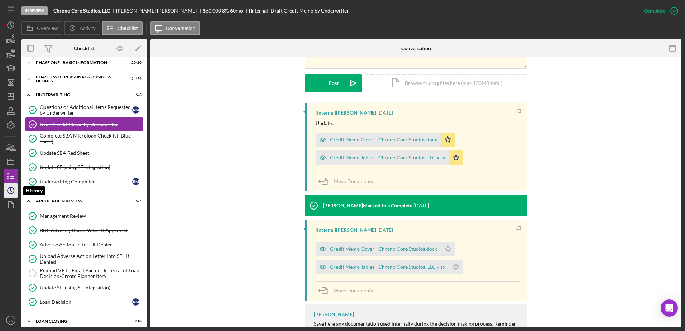
click at [8, 188] on icon "Icon/History" at bounding box center [11, 191] width 18 height 18
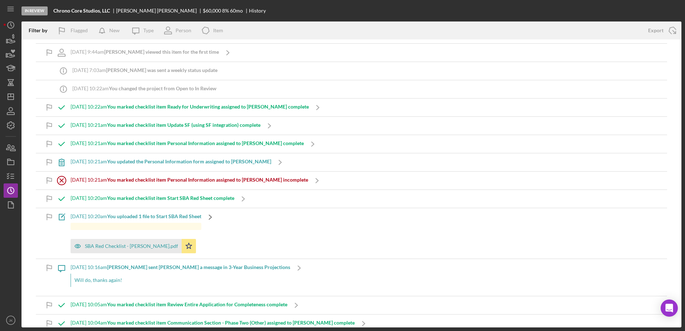
scroll to position [4123, 0]
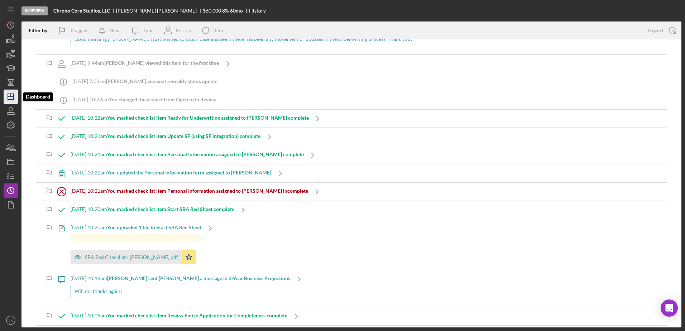
click at [13, 97] on line "button" at bounding box center [11, 97] width 6 height 0
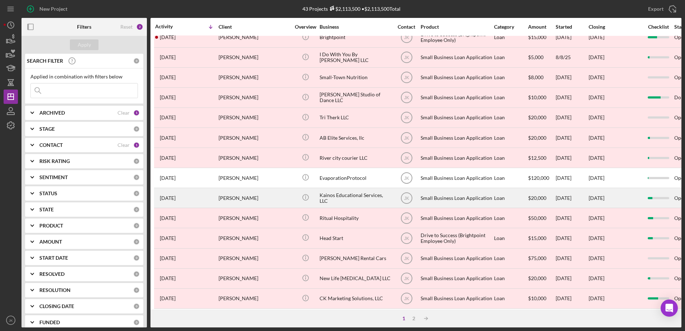
scroll to position [238, 0]
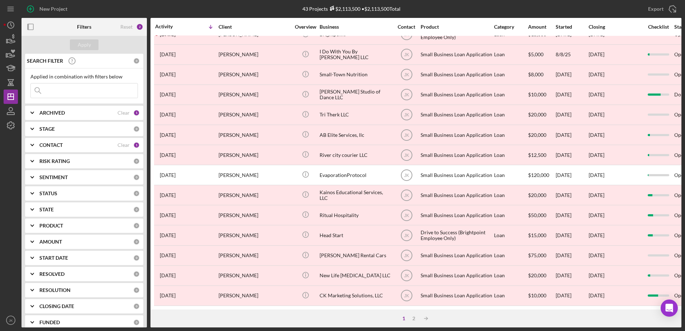
click at [79, 113] on div "ARCHIVED" at bounding box center [78, 113] width 78 height 6
click at [56, 141] on label "Active" at bounding box center [90, 142] width 96 height 7
click at [38, 141] on input "Active" at bounding box center [34, 142] width 7 height 7
checkbox input "true"
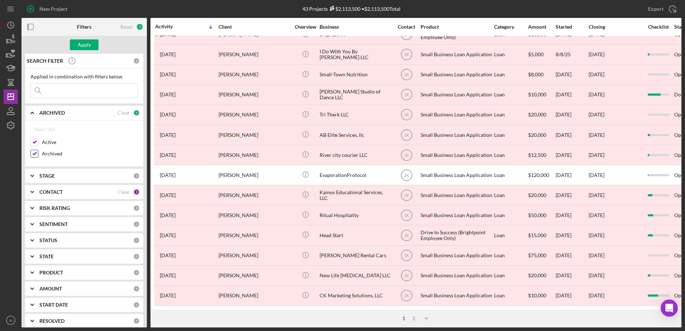
click at [54, 152] on label "Archived" at bounding box center [90, 153] width 96 height 7
click at [38, 152] on input "Archived" at bounding box center [34, 153] width 7 height 7
checkbox input "false"
click at [86, 45] on div "Apply" at bounding box center [84, 44] width 13 height 11
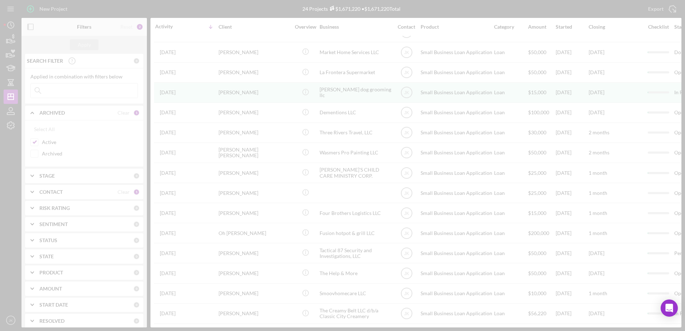
scroll to position [200, 0]
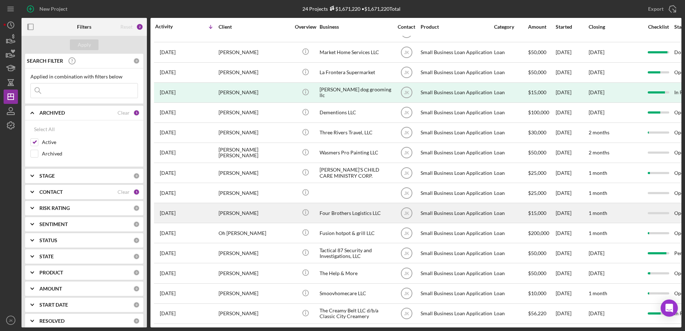
click at [250, 204] on div "[PERSON_NAME]" at bounding box center [255, 213] width 72 height 19
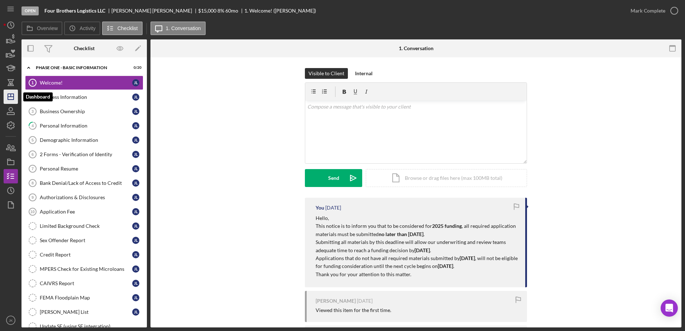
click at [9, 98] on icon "Icon/Dashboard" at bounding box center [11, 97] width 18 height 18
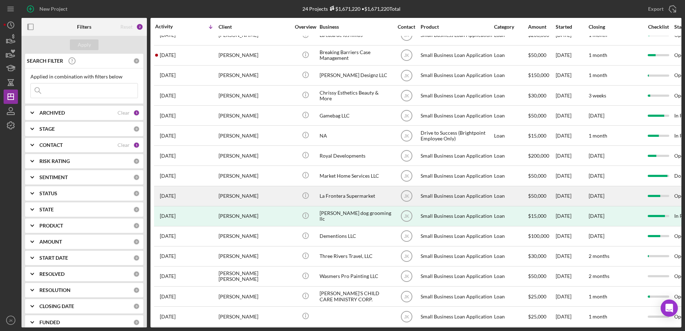
scroll to position [72, 0]
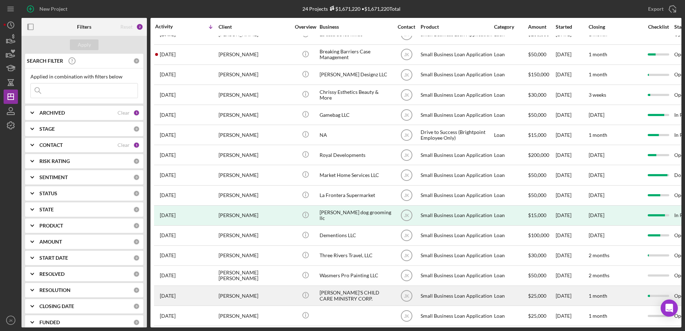
click at [365, 298] on div "[PERSON_NAME]'S CHILD CARE MINISTRY CORP." at bounding box center [356, 295] width 72 height 19
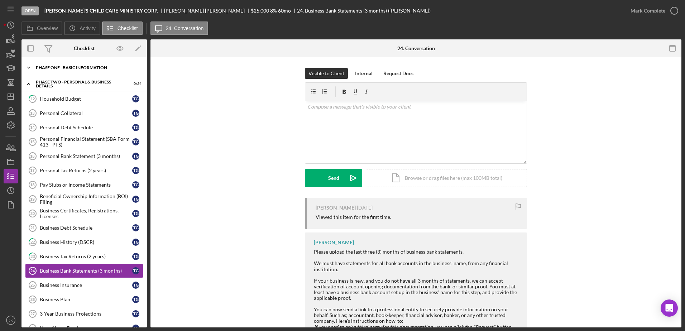
click at [54, 66] on div "Phase One - Basic Information" at bounding box center [87, 68] width 102 height 4
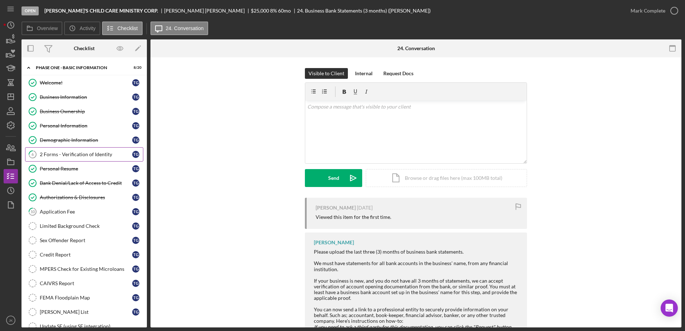
click at [107, 157] on div "2 Forms - Verification of Identity" at bounding box center [86, 155] width 92 height 6
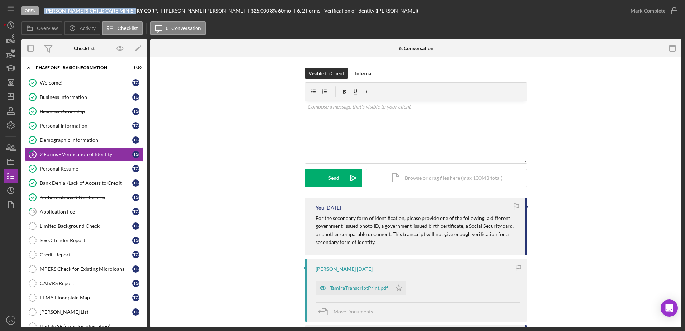
drag, startPoint x: 132, startPoint y: 11, endPoint x: 45, endPoint y: 13, distance: 86.7
click at [45, 13] on div "[PERSON_NAME]'S CHILD CARE MINISTRY CORP." at bounding box center [104, 11] width 120 height 6
copy b "[PERSON_NAME]'S CHILD CARE MINISTRY CORP."
drag, startPoint x: 7, startPoint y: 190, endPoint x: 20, endPoint y: 188, distance: 13.4
click at [8, 190] on icon "Icon/History" at bounding box center [11, 191] width 18 height 18
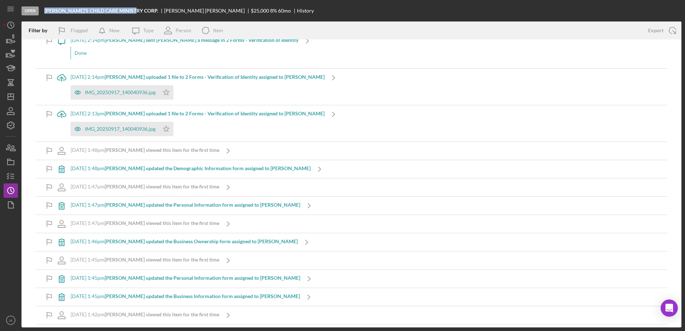
scroll to position [1716, 0]
